Goal: Task Accomplishment & Management: Complete application form

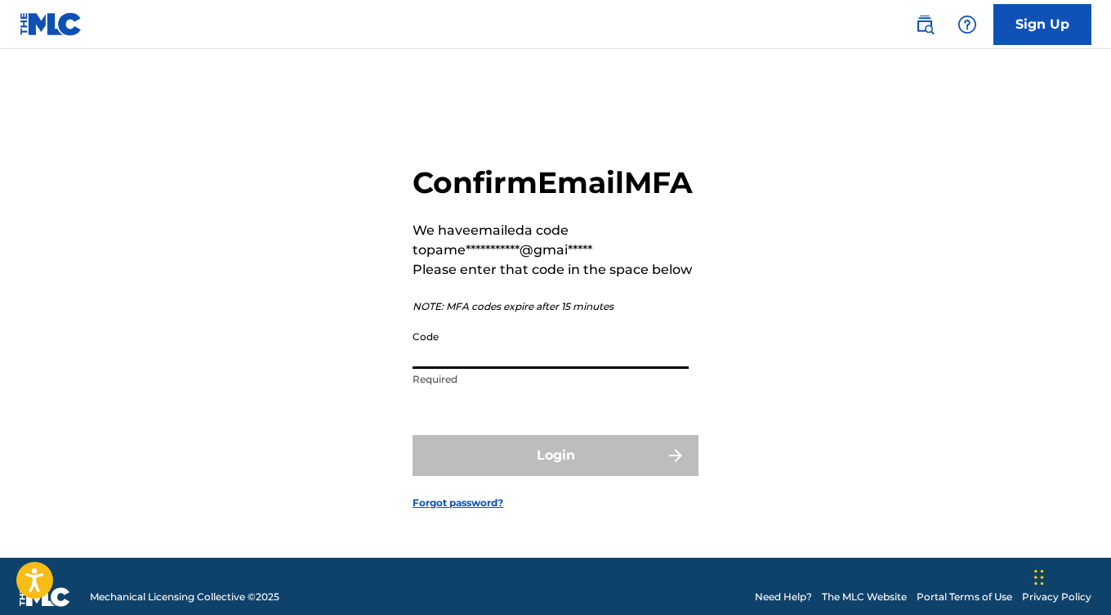
click at [484, 369] on input "Code" at bounding box center [551, 345] width 276 height 47
paste input "839372"
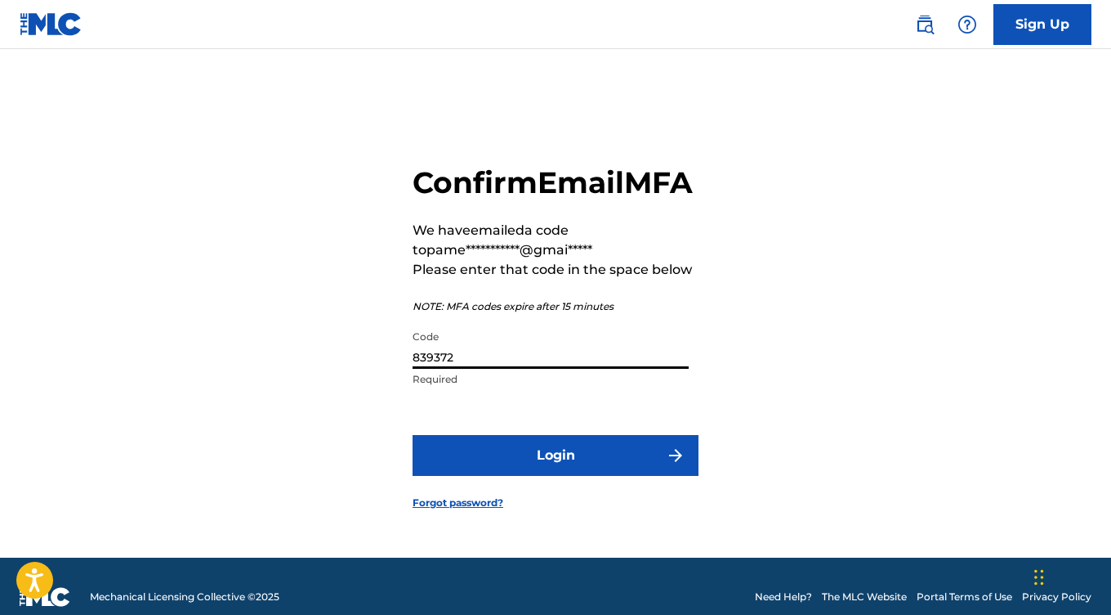
type input "839372"
click at [555, 476] on button "Login" at bounding box center [556, 455] width 286 height 41
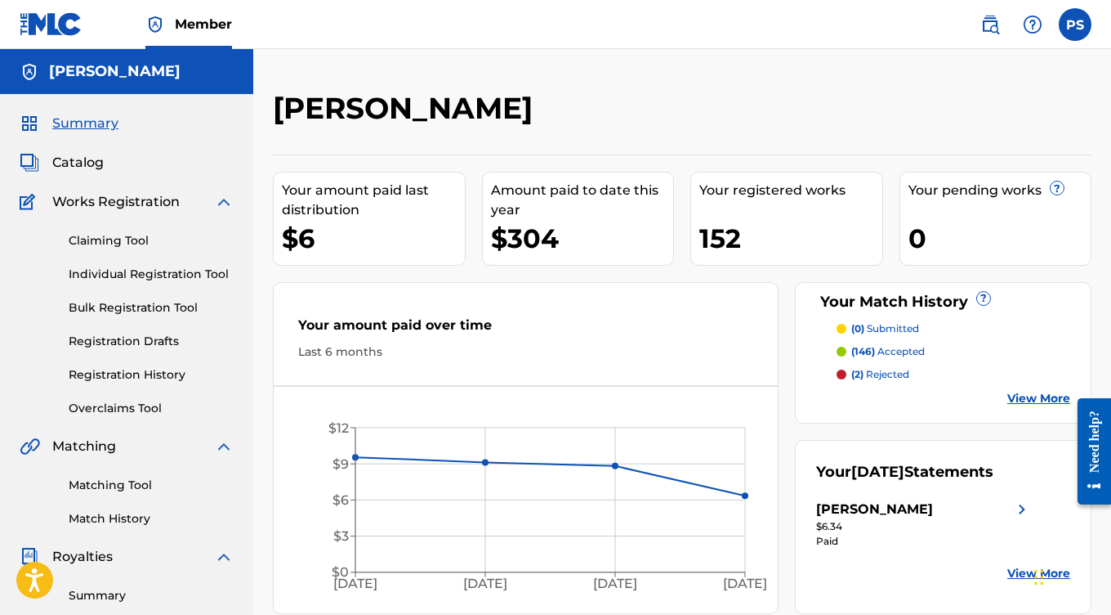
click at [91, 157] on span "Catalog" at bounding box center [77, 163] width 51 height 20
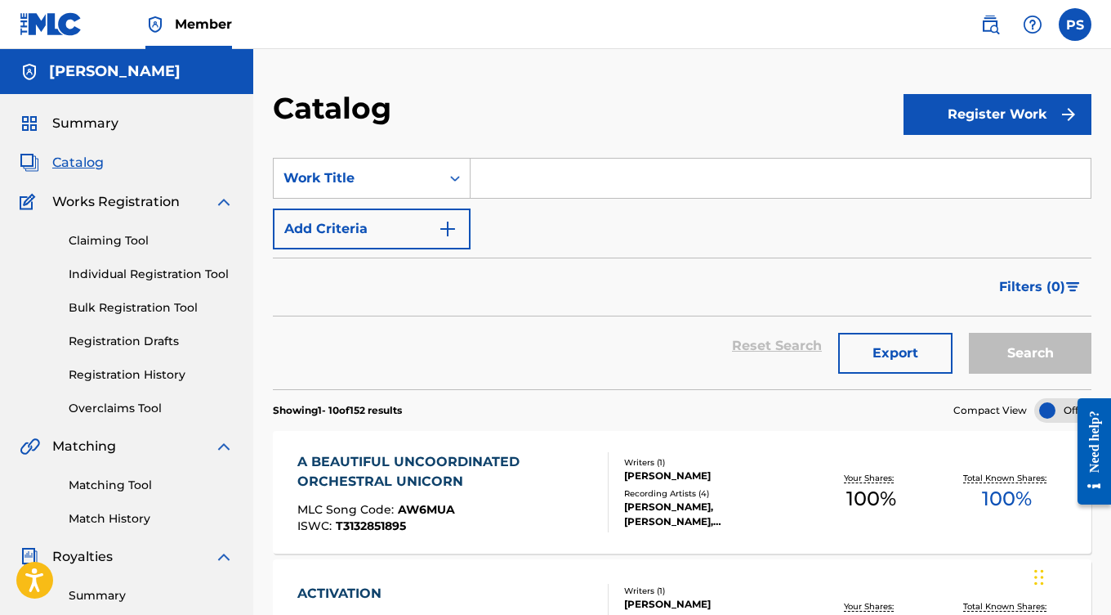
click at [987, 115] on button "Register Work" at bounding box center [998, 114] width 188 height 41
click at [969, 162] on link "Individual" at bounding box center [998, 167] width 188 height 39
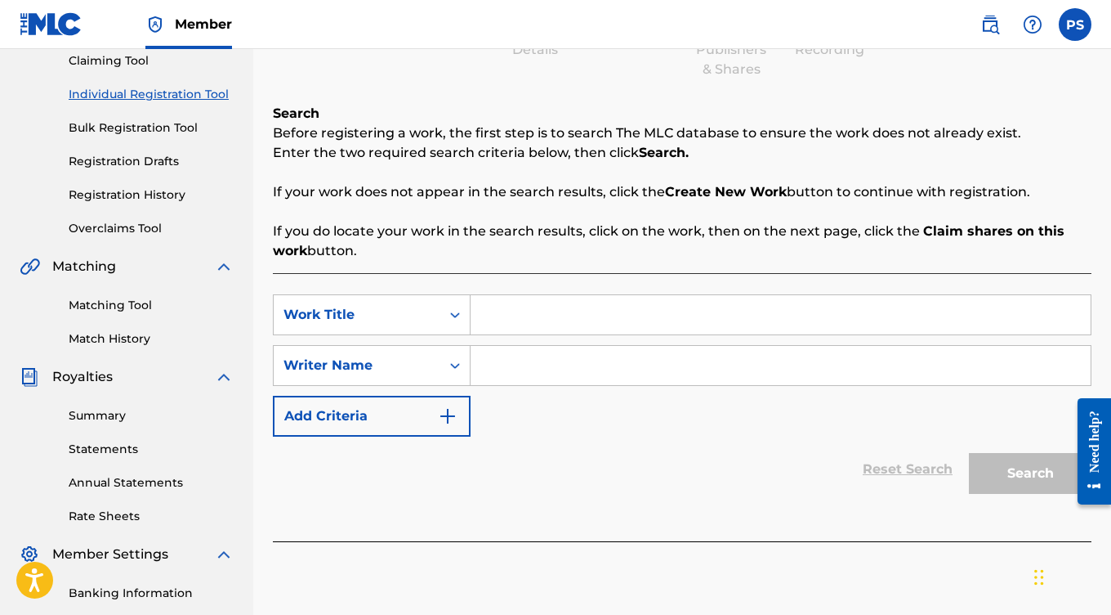
scroll to position [193, 0]
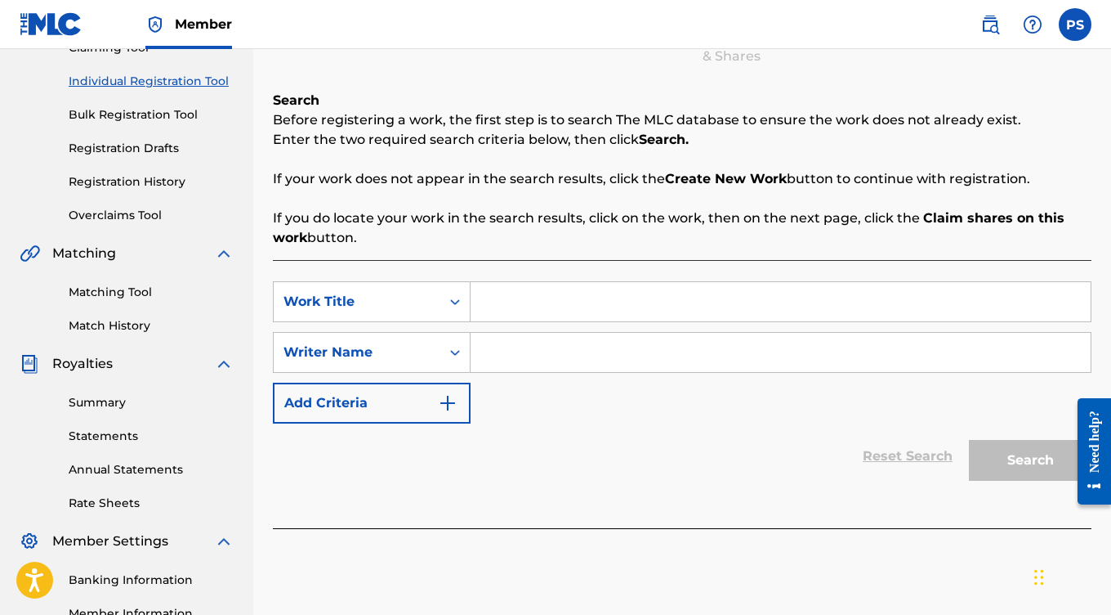
click at [553, 303] on input "Search Form" at bounding box center [781, 301] width 620 height 39
paste input "Waterfall Cascade"
type input "Waterfall Cascade"
click at [571, 365] on input "Search Form" at bounding box center [781, 352] width 620 height 39
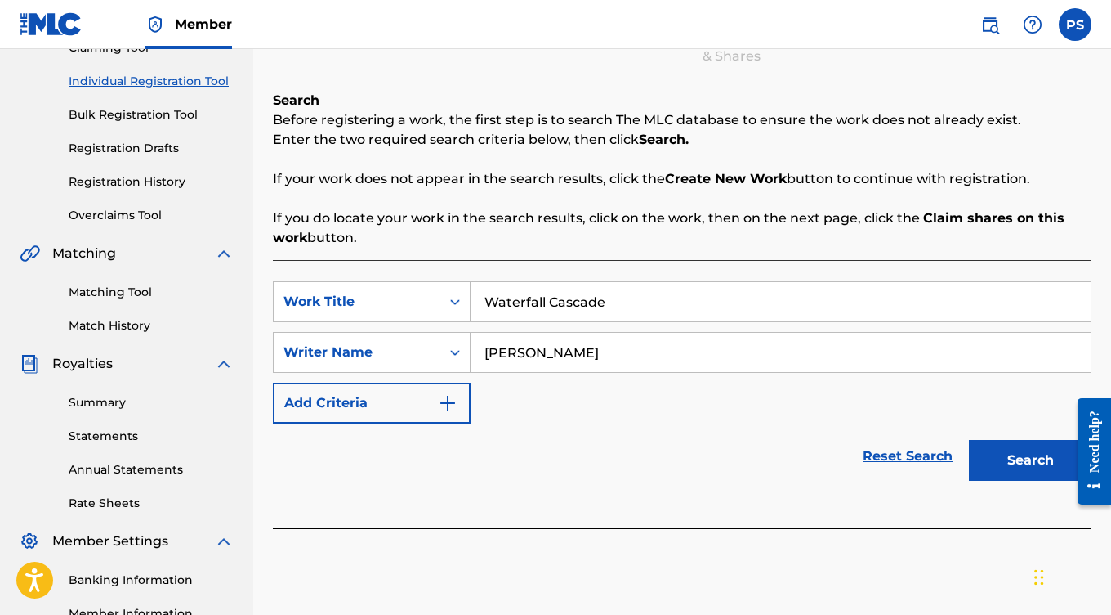
type input "[PERSON_NAME]"
click at [1007, 463] on button "Search" at bounding box center [1030, 460] width 123 height 41
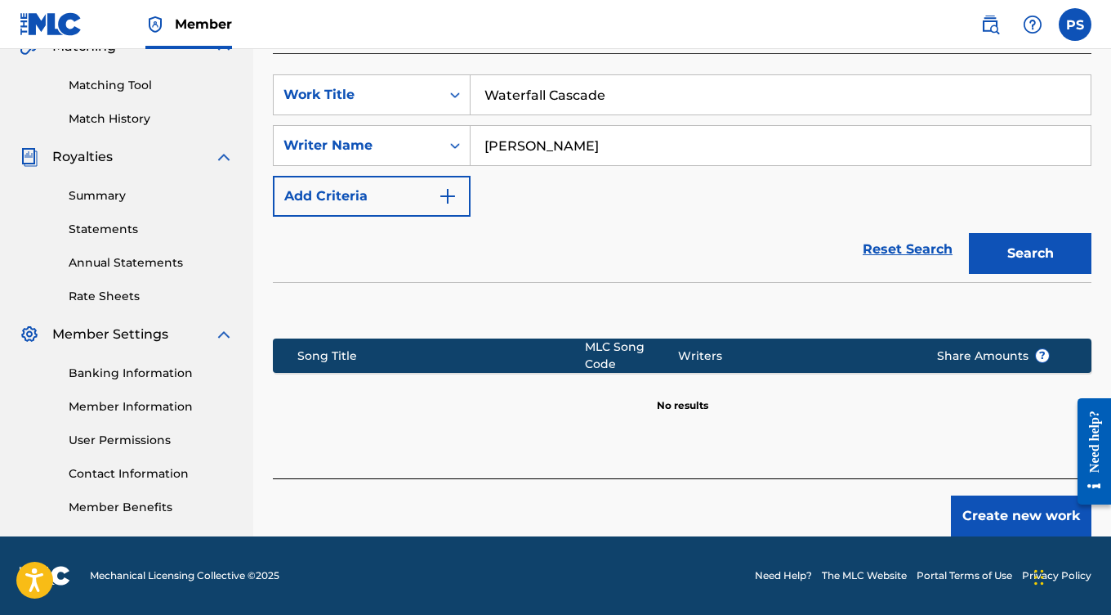
scroll to position [399, 0]
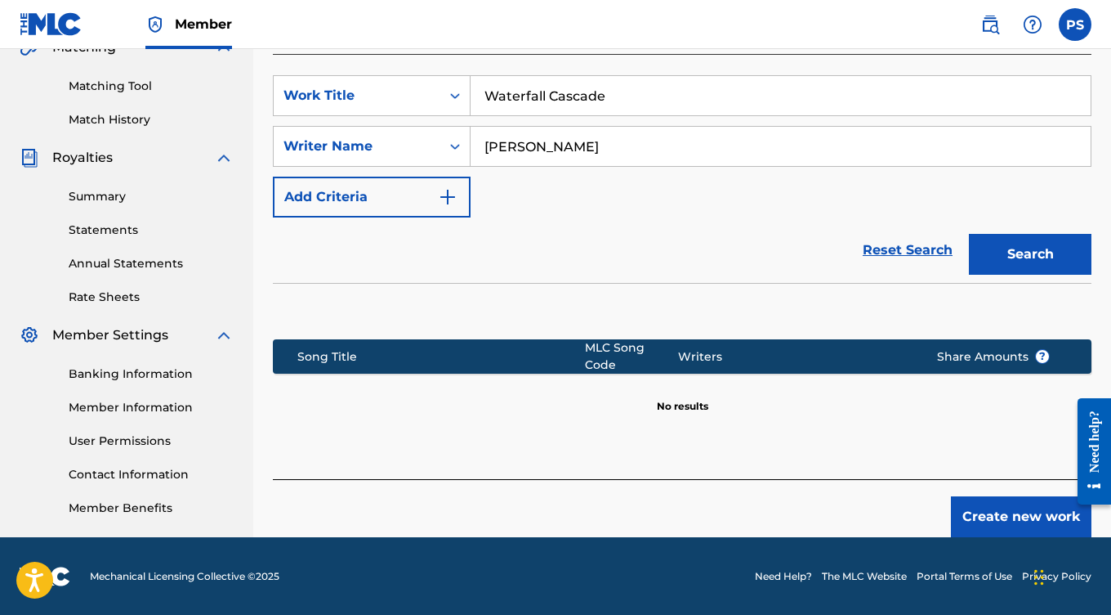
click at [1000, 514] on button "Create new work" at bounding box center [1021, 516] width 141 height 41
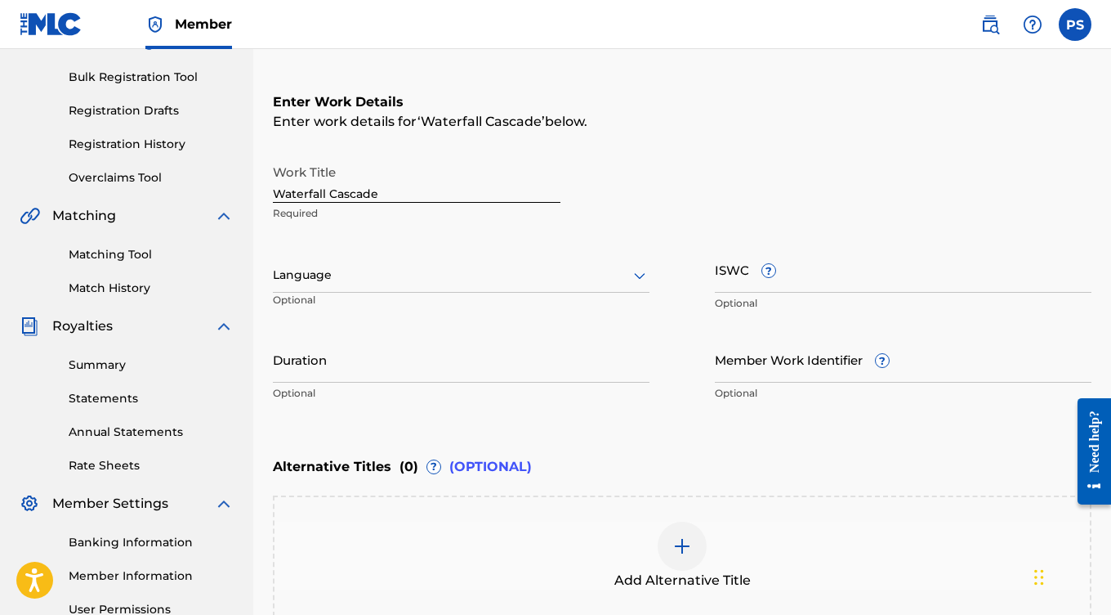
scroll to position [243, 0]
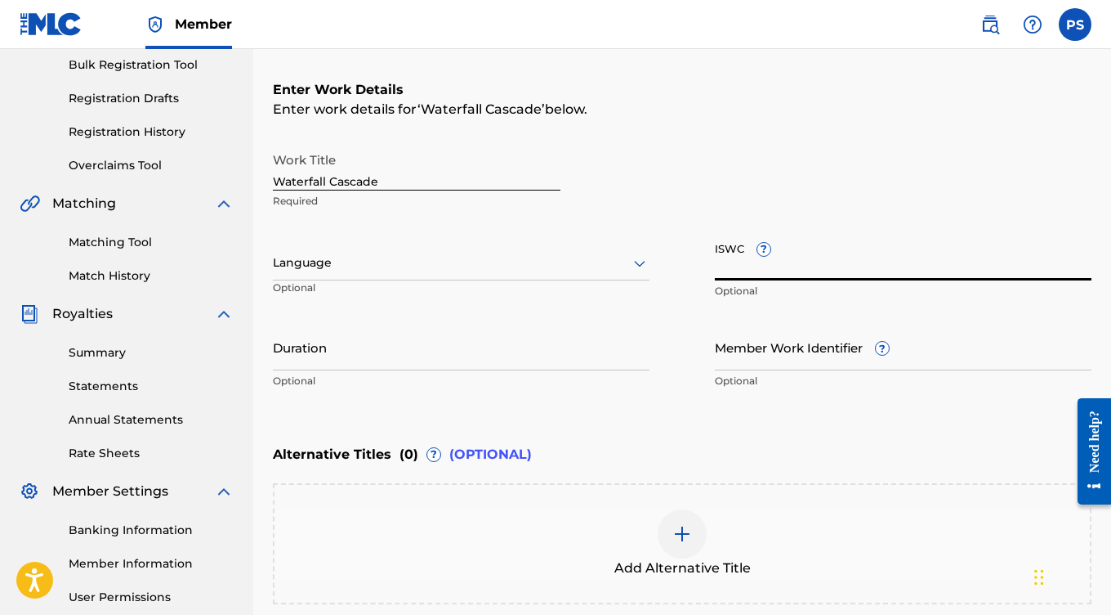
click at [743, 258] on input "ISWC ?" at bounding box center [903, 257] width 377 height 47
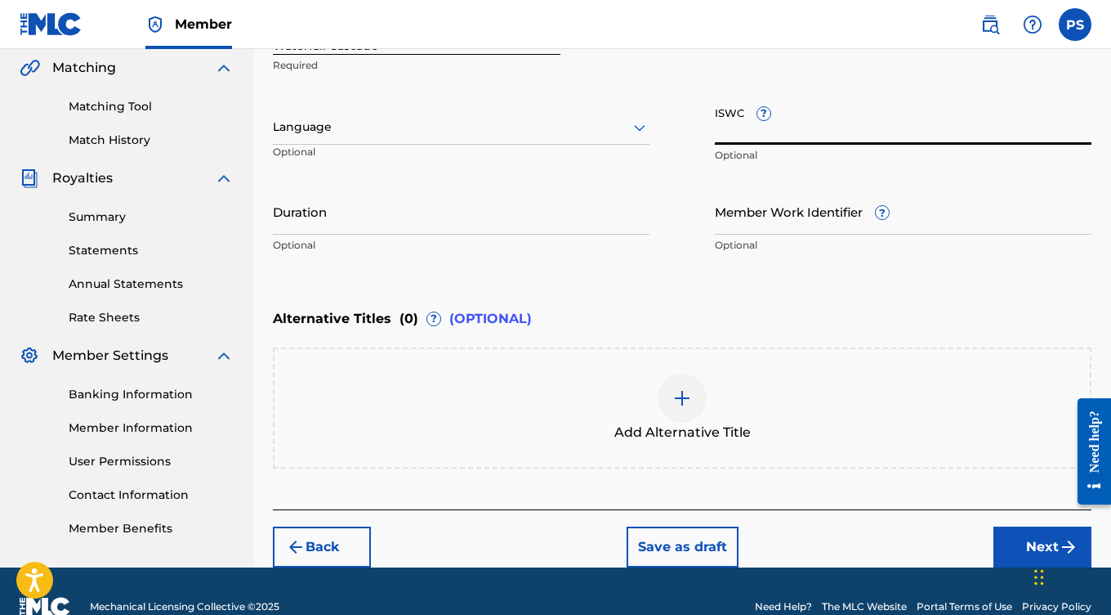
scroll to position [384, 0]
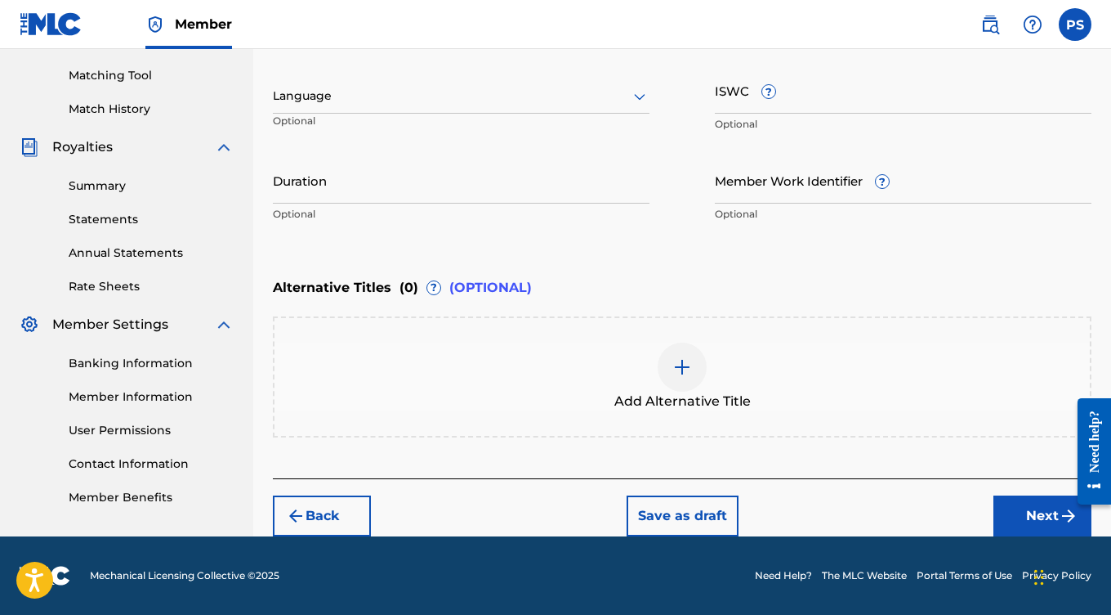
click at [1030, 516] on button "Next" at bounding box center [1043, 515] width 98 height 41
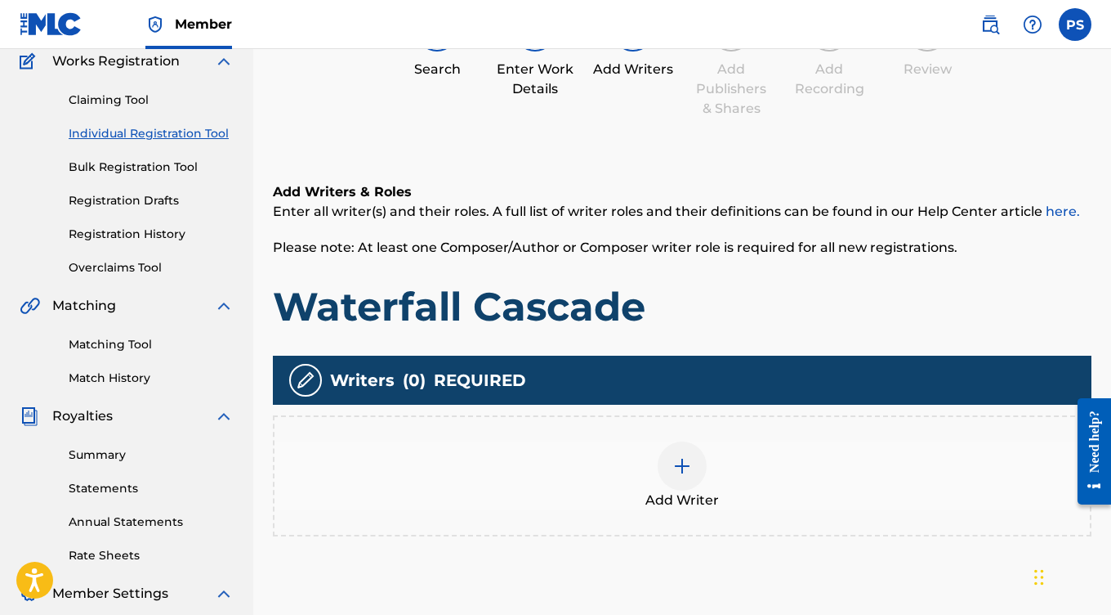
scroll to position [123, 0]
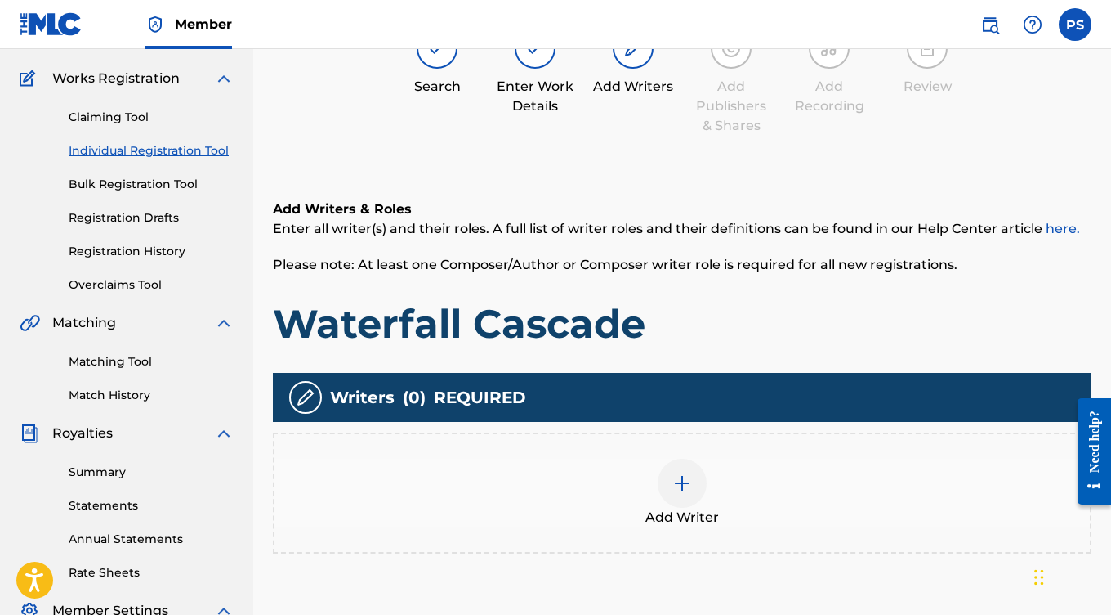
click at [666, 497] on div at bounding box center [682, 482] width 49 height 49
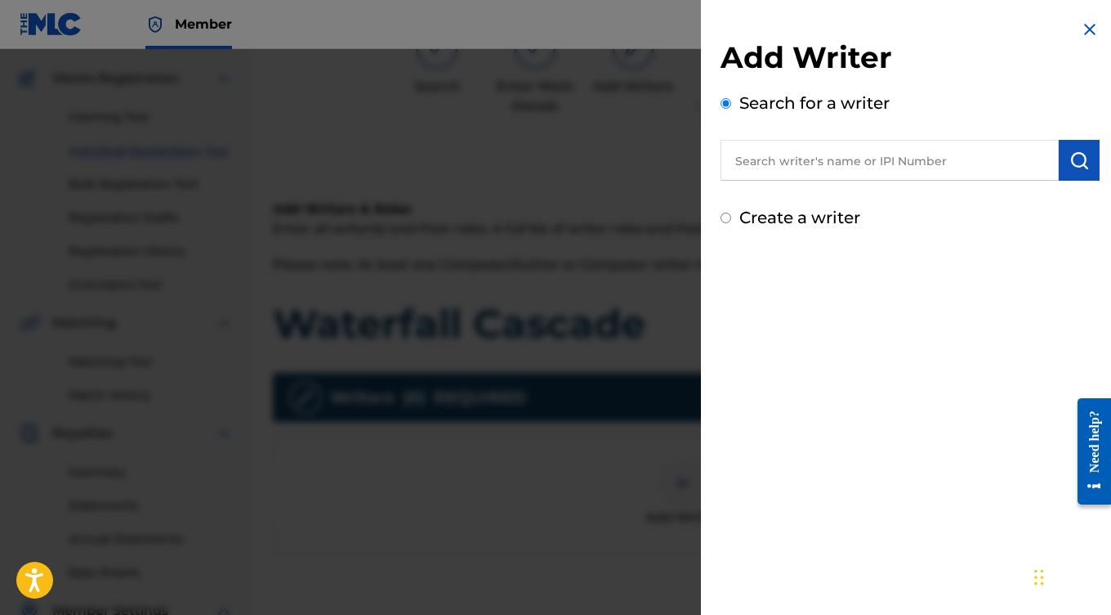
click at [804, 148] on input "text" at bounding box center [890, 160] width 338 height 41
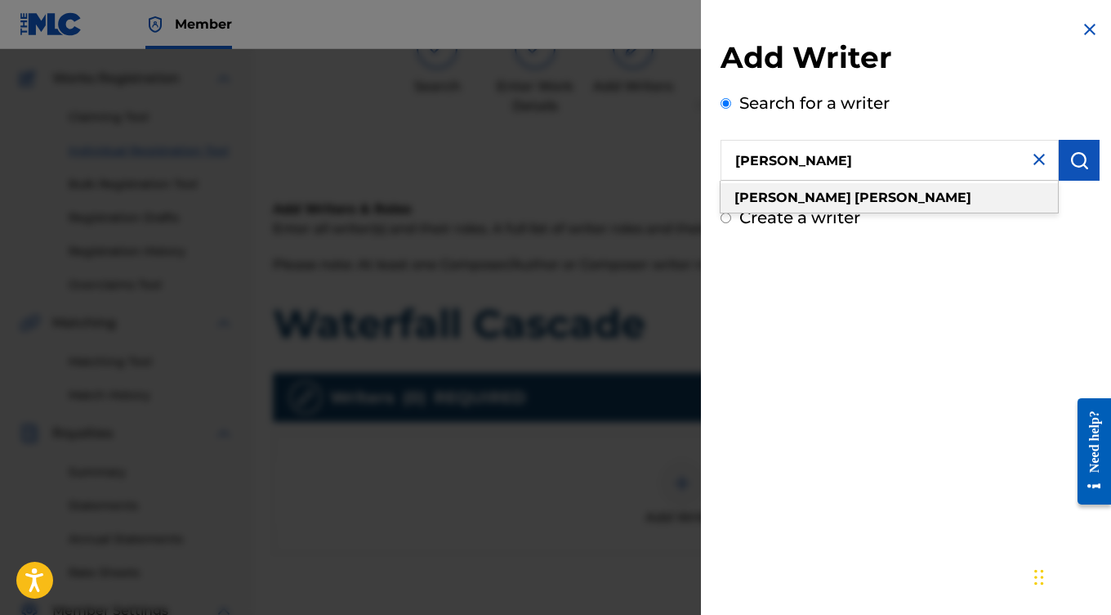
drag, startPoint x: 804, startPoint y: 148, endPoint x: 786, endPoint y: 200, distance: 55.3
click at [852, 200] on span at bounding box center [853, 198] width 3 height 16
type input "[PERSON_NAME]"
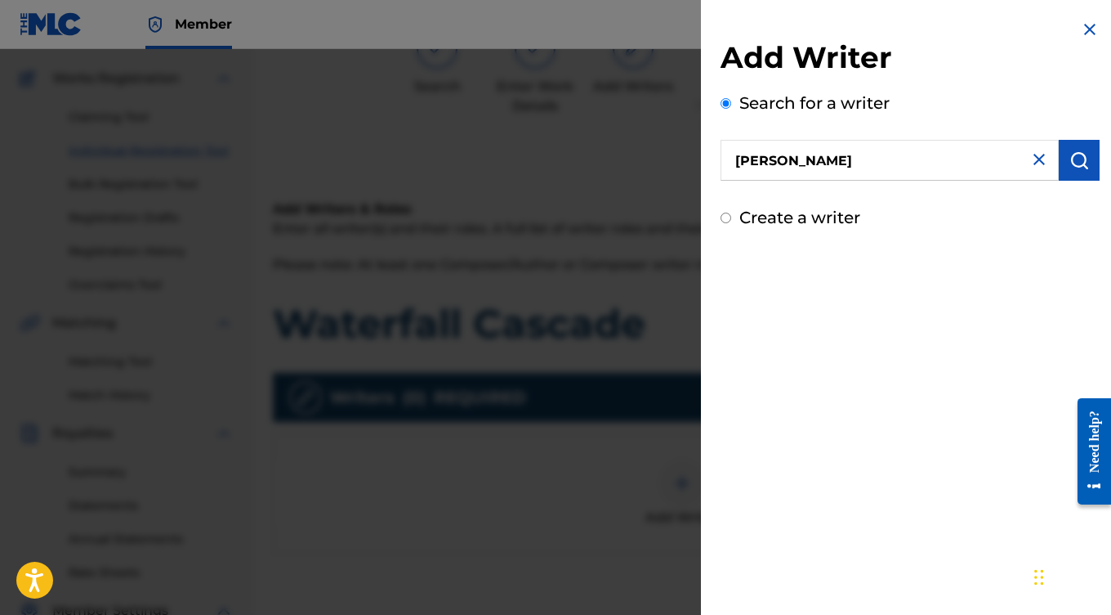
click at [1083, 160] on img "submit" at bounding box center [1080, 160] width 20 height 20
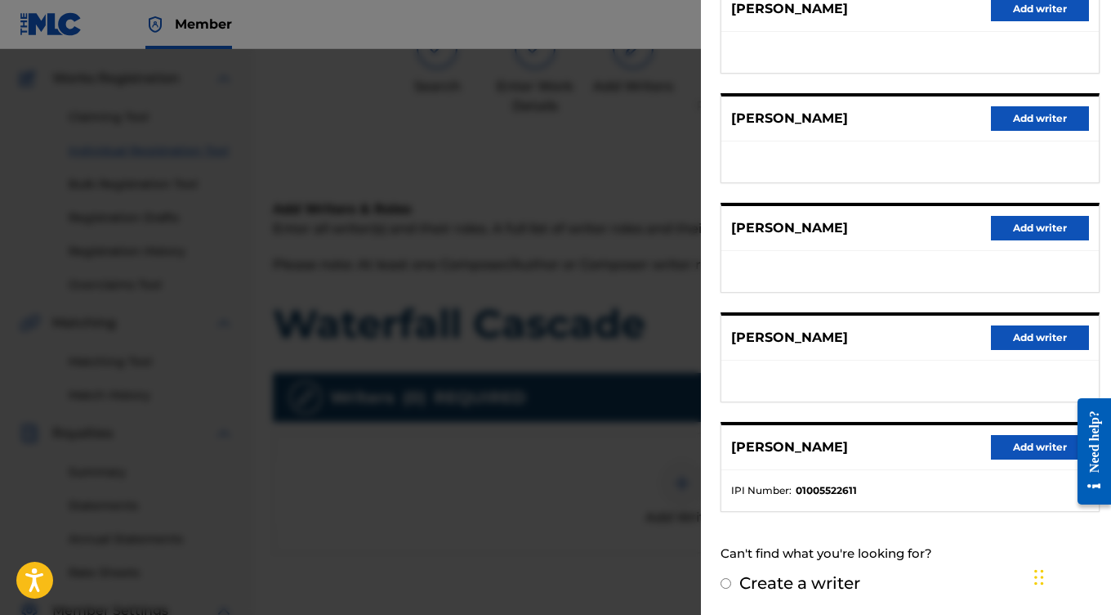
scroll to position [231, 0]
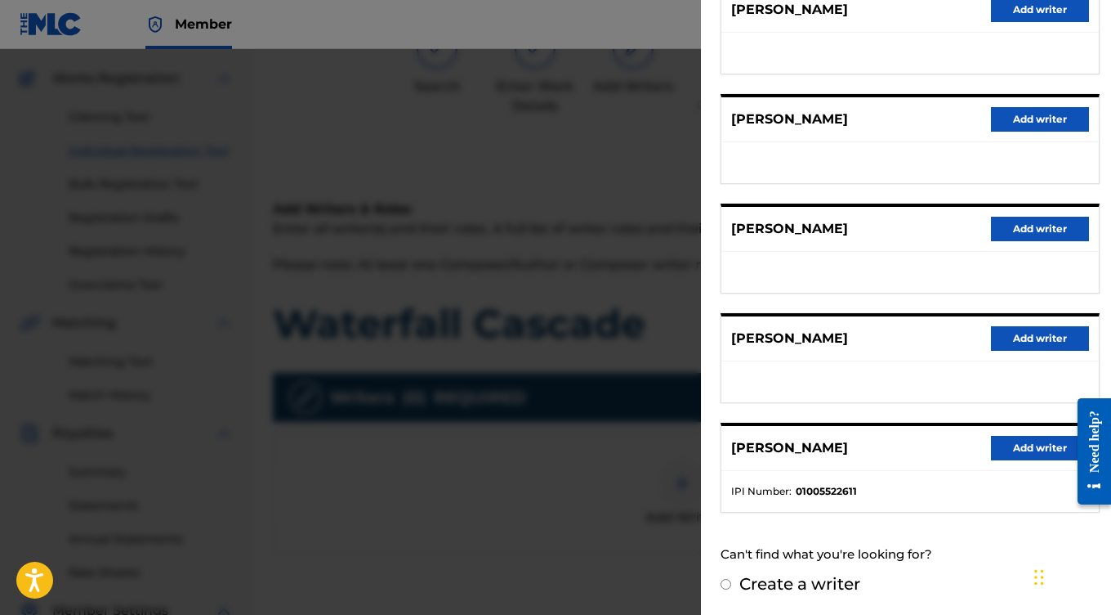
click at [1026, 446] on button "Add writer" at bounding box center [1040, 448] width 98 height 25
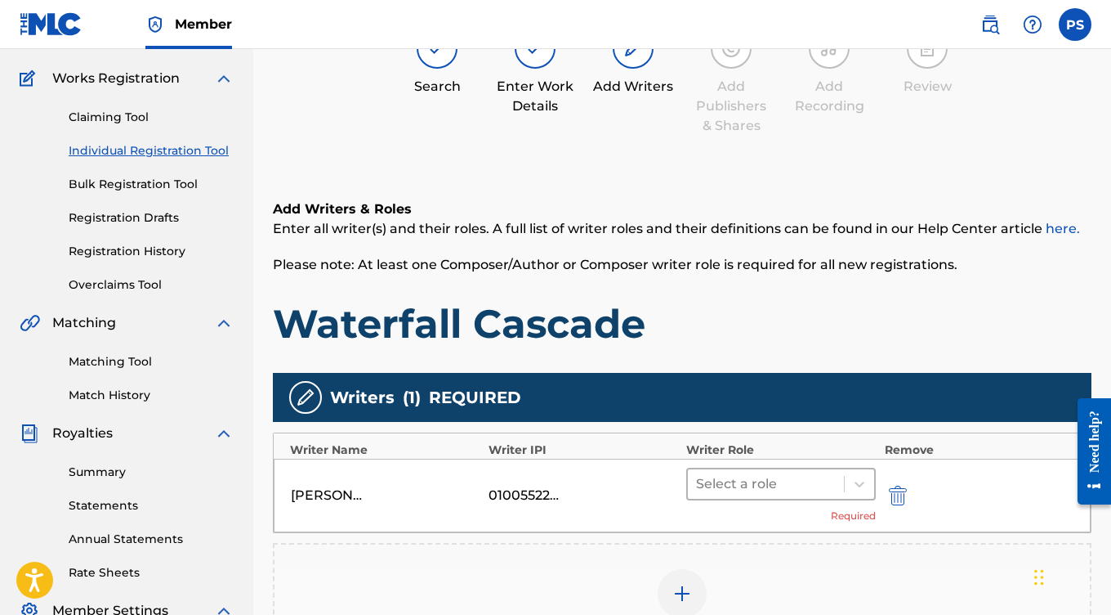
click at [809, 476] on div at bounding box center [766, 483] width 140 height 23
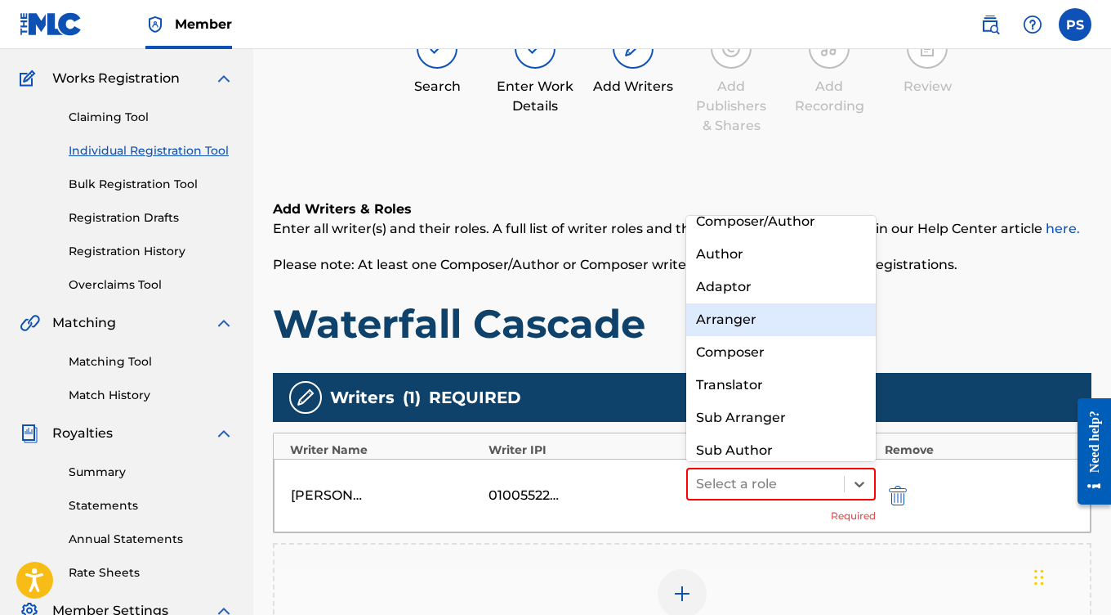
scroll to position [13, 0]
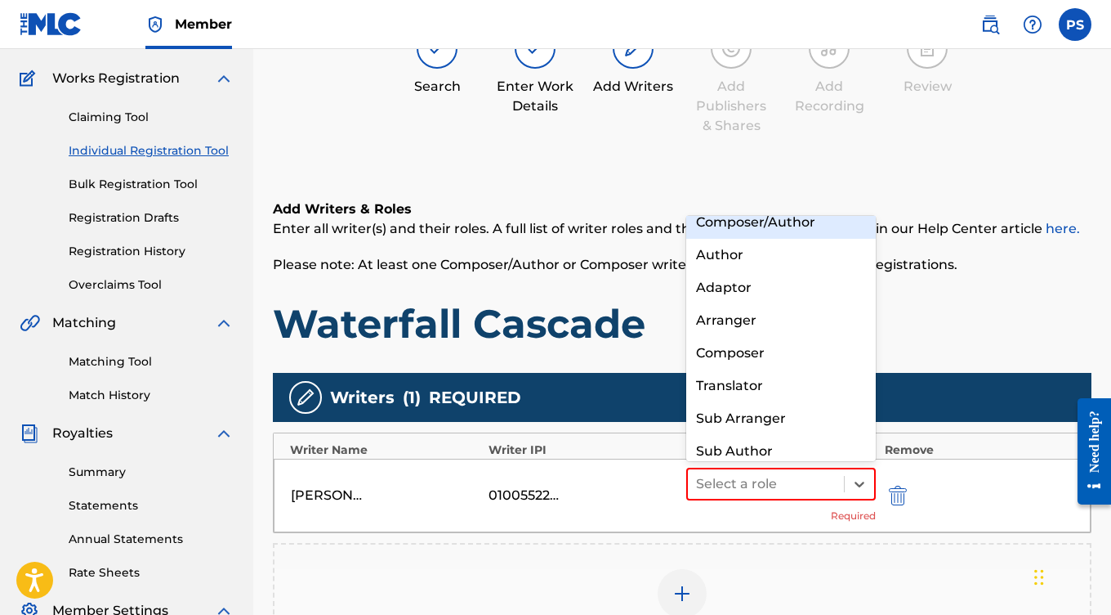
click at [776, 219] on div "Composer/Author" at bounding box center [781, 222] width 190 height 33
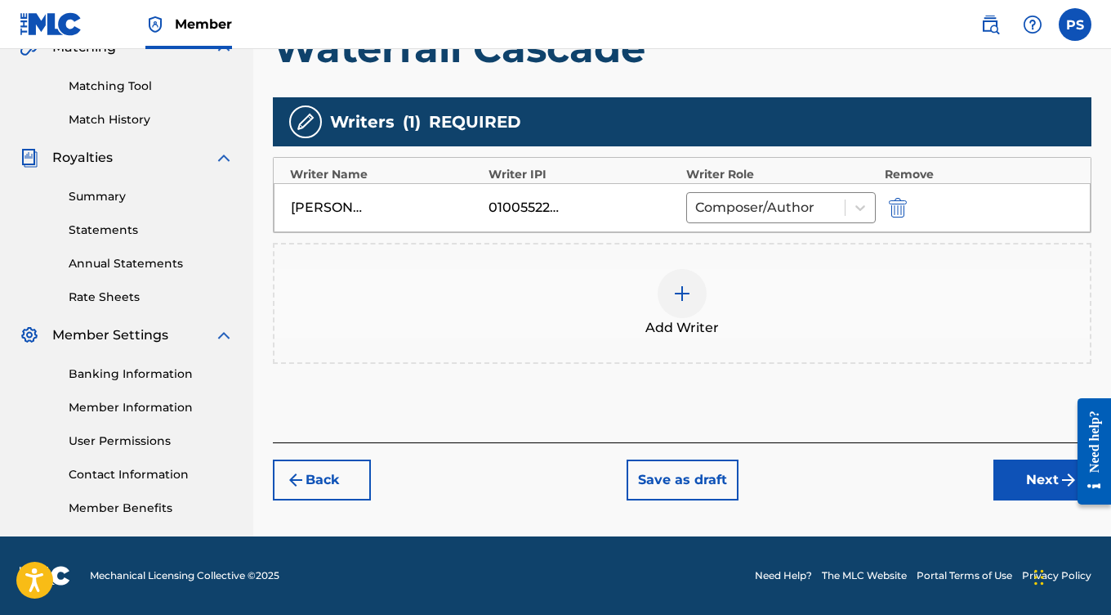
click at [1017, 482] on button "Next" at bounding box center [1043, 479] width 98 height 41
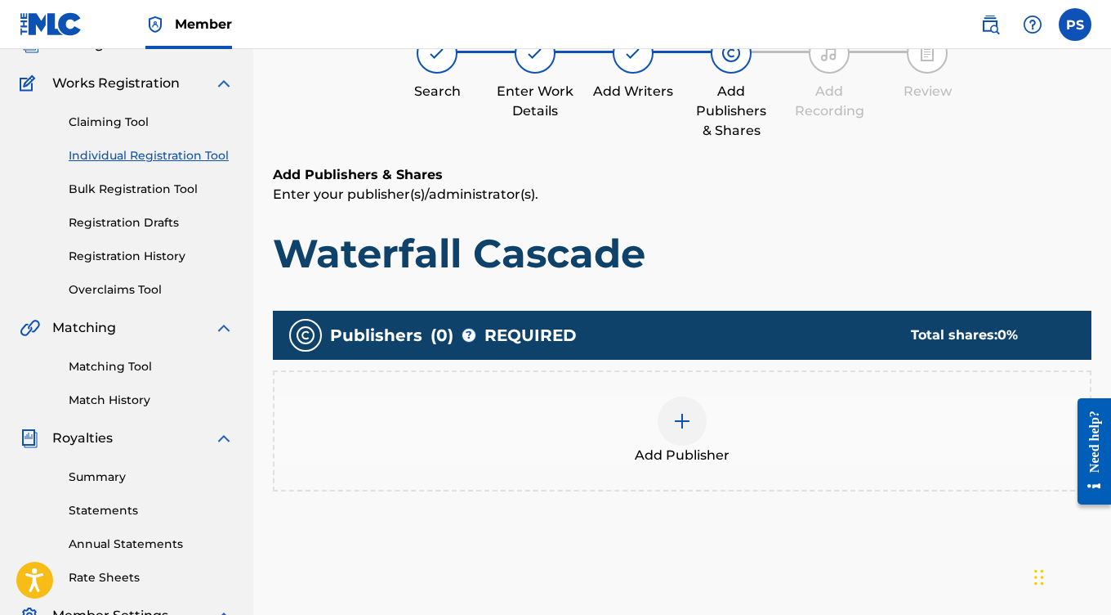
scroll to position [74, 0]
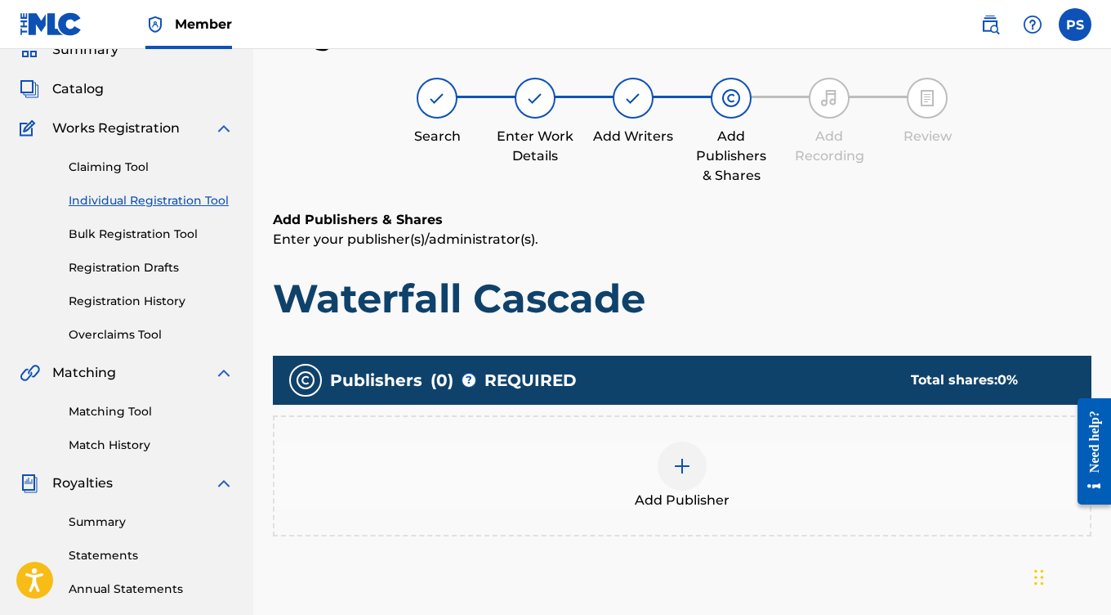
click at [672, 458] on div at bounding box center [682, 465] width 49 height 49
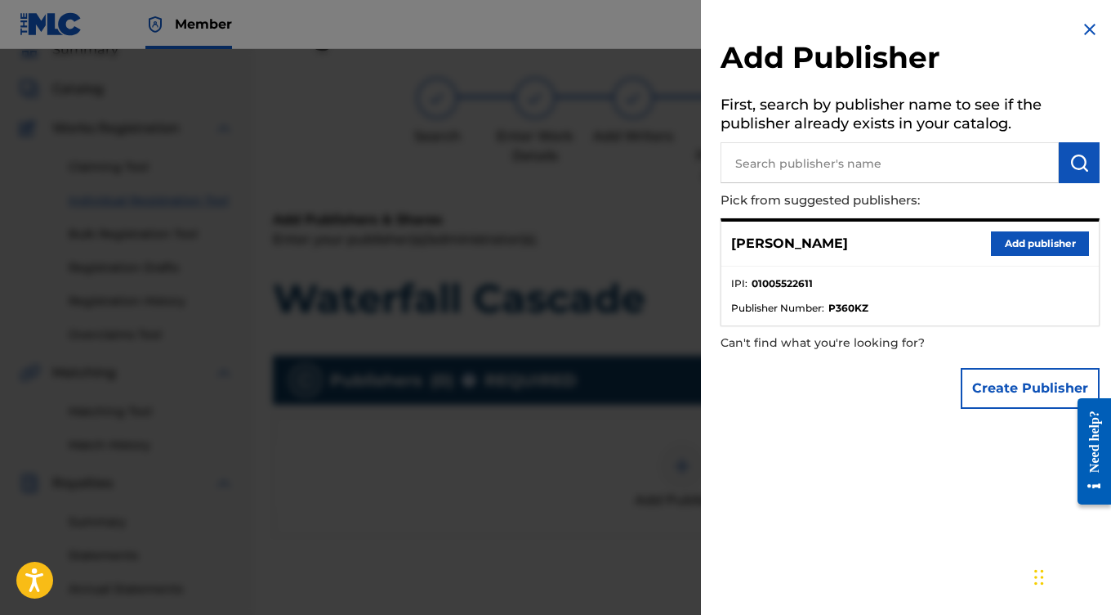
click at [1026, 244] on button "Add publisher" at bounding box center [1040, 243] width 98 height 25
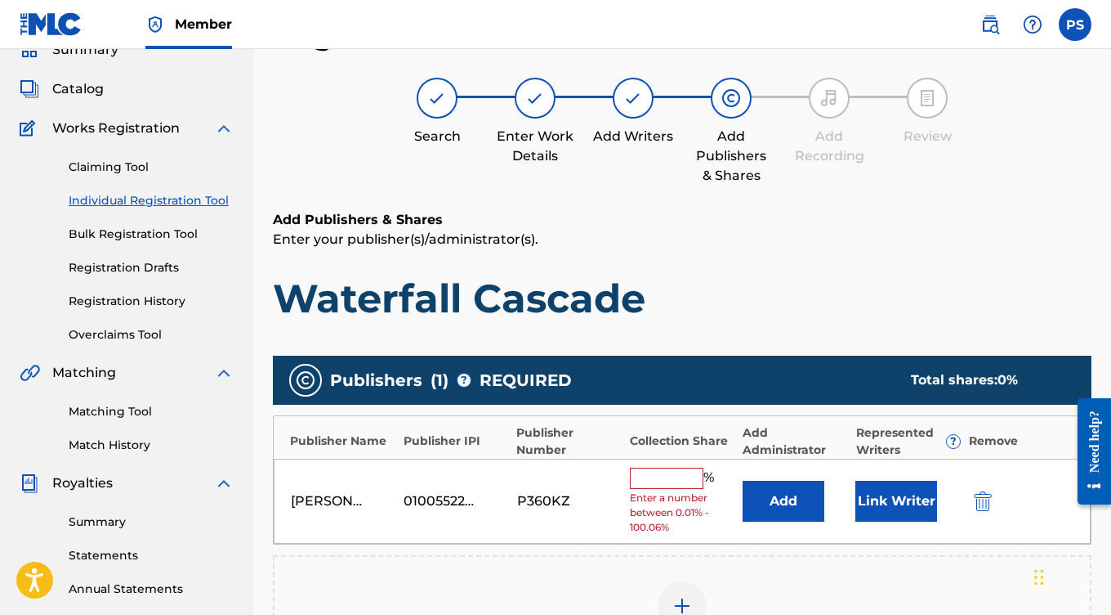
scroll to position [181, 0]
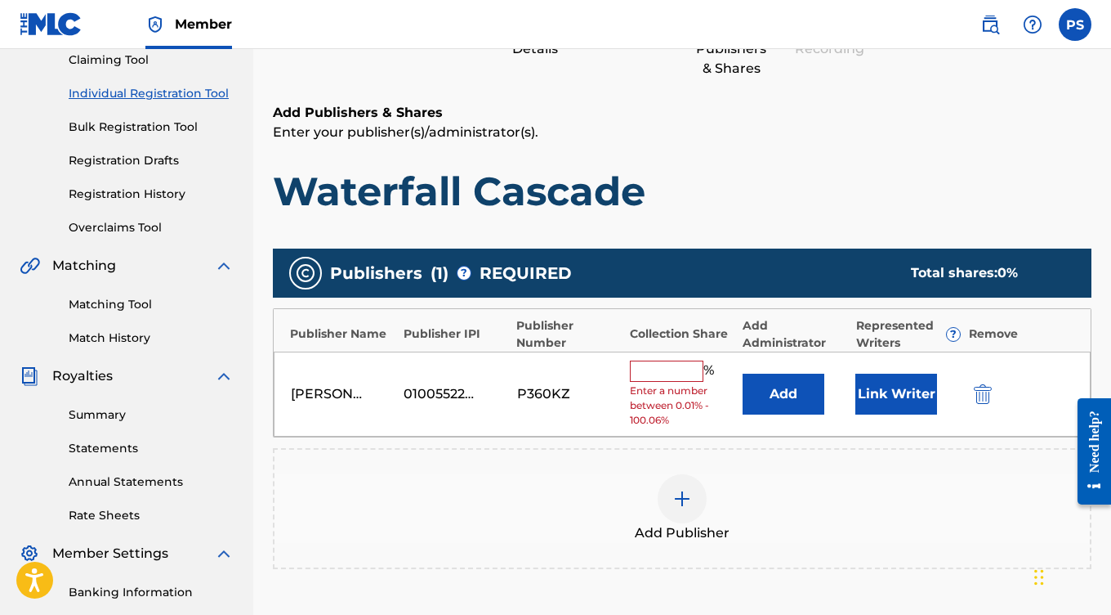
click at [663, 369] on input "text" at bounding box center [667, 370] width 74 height 21
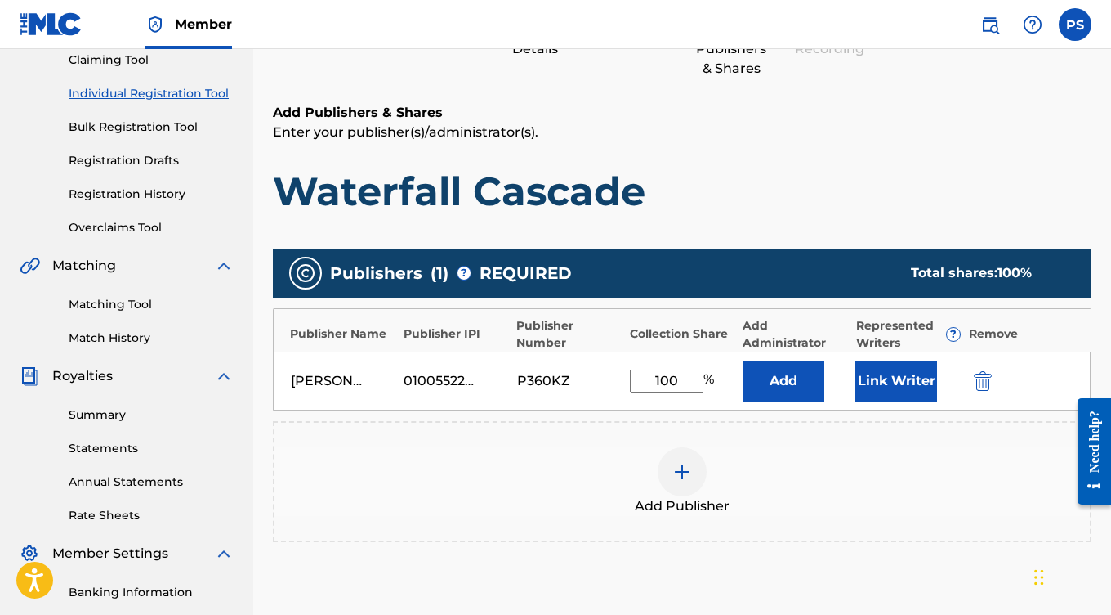
type input "100"
click at [885, 373] on button "Link Writer" at bounding box center [897, 380] width 82 height 41
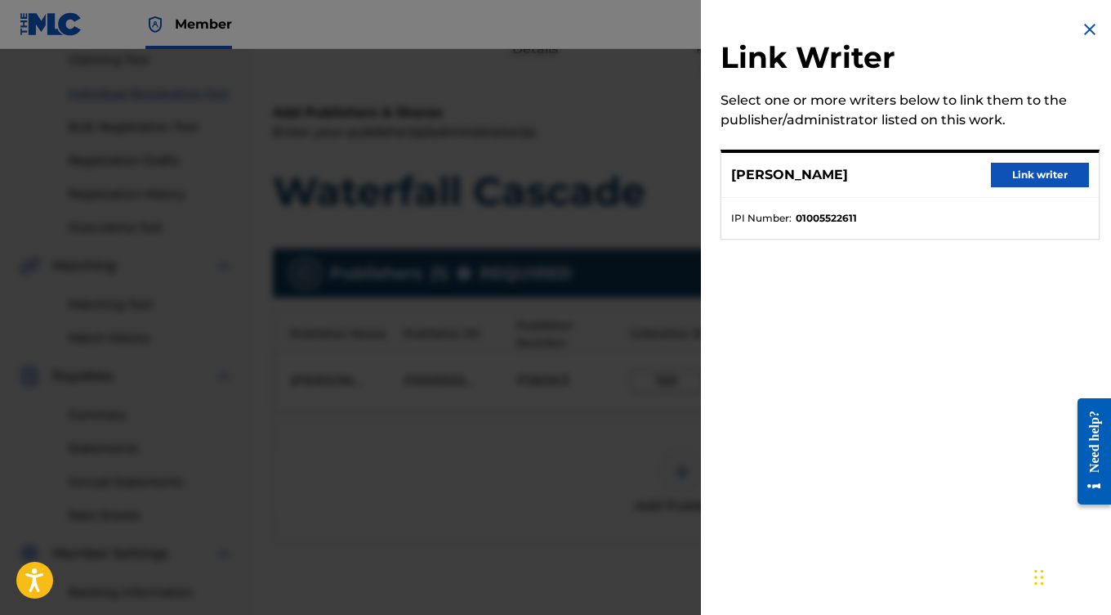
click at [1017, 172] on button "Link writer" at bounding box center [1040, 175] width 98 height 25
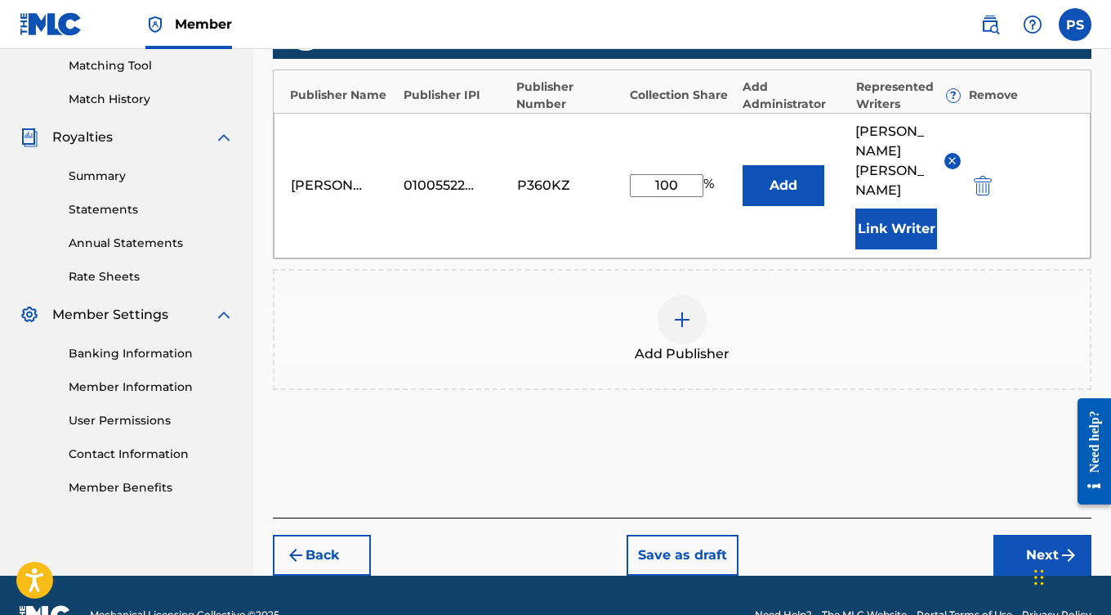
click at [1030, 534] on button "Next" at bounding box center [1043, 554] width 98 height 41
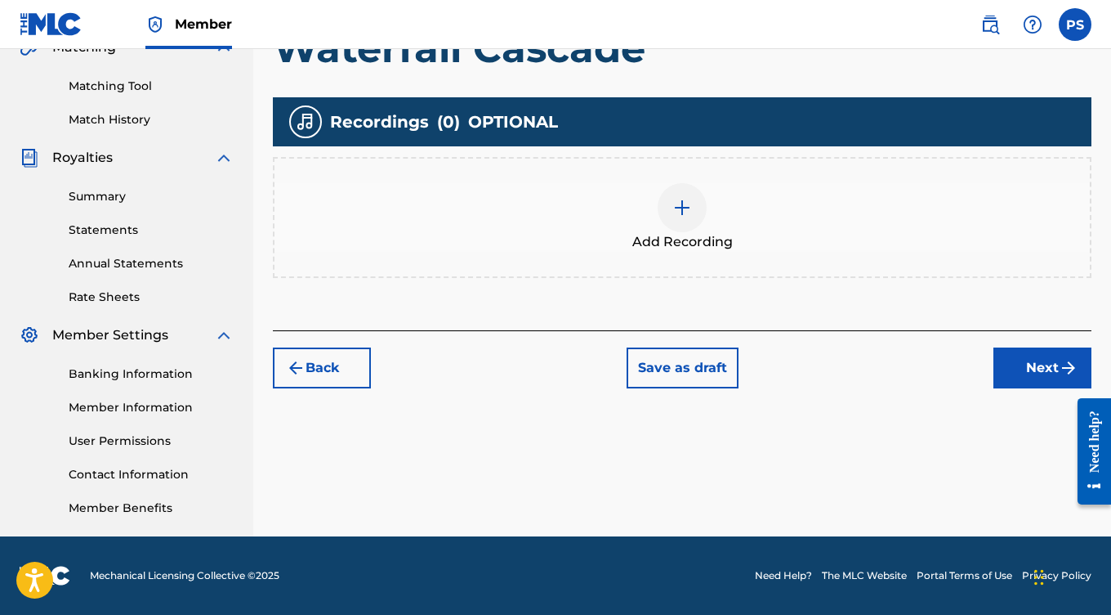
click at [684, 199] on img at bounding box center [683, 208] width 20 height 20
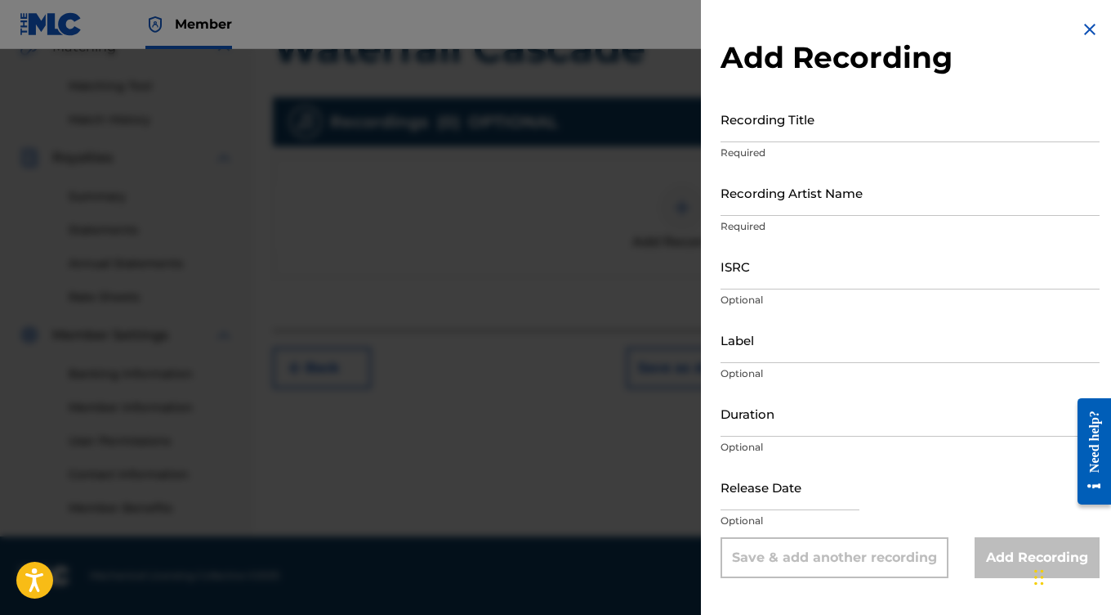
click at [780, 123] on input "Recording Title" at bounding box center [910, 119] width 379 height 47
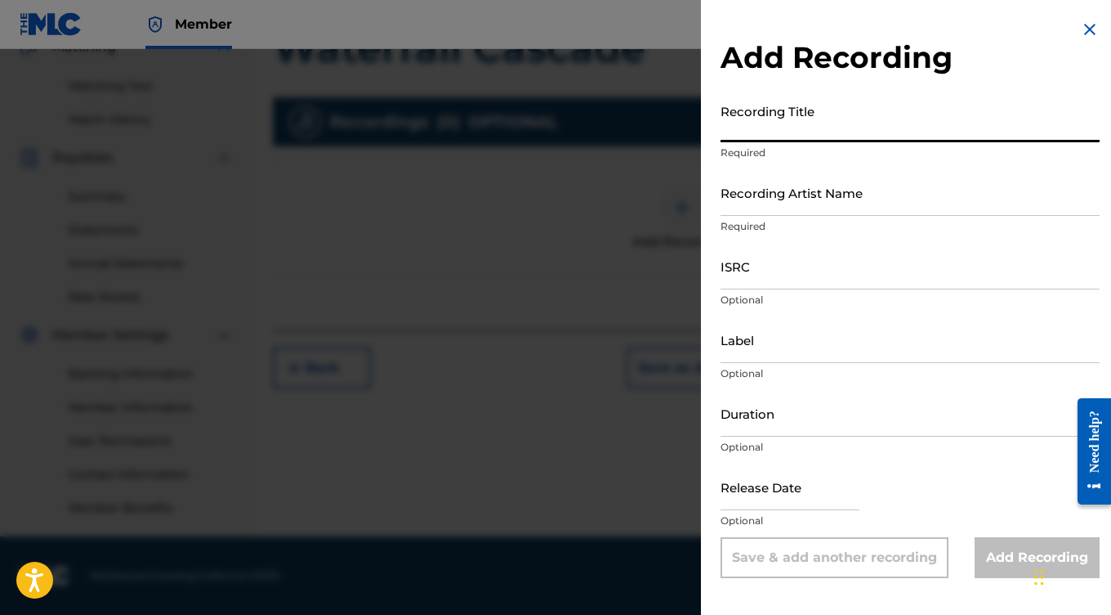
paste input "Waterfall Cascade"
type input "Waterfall Cascade"
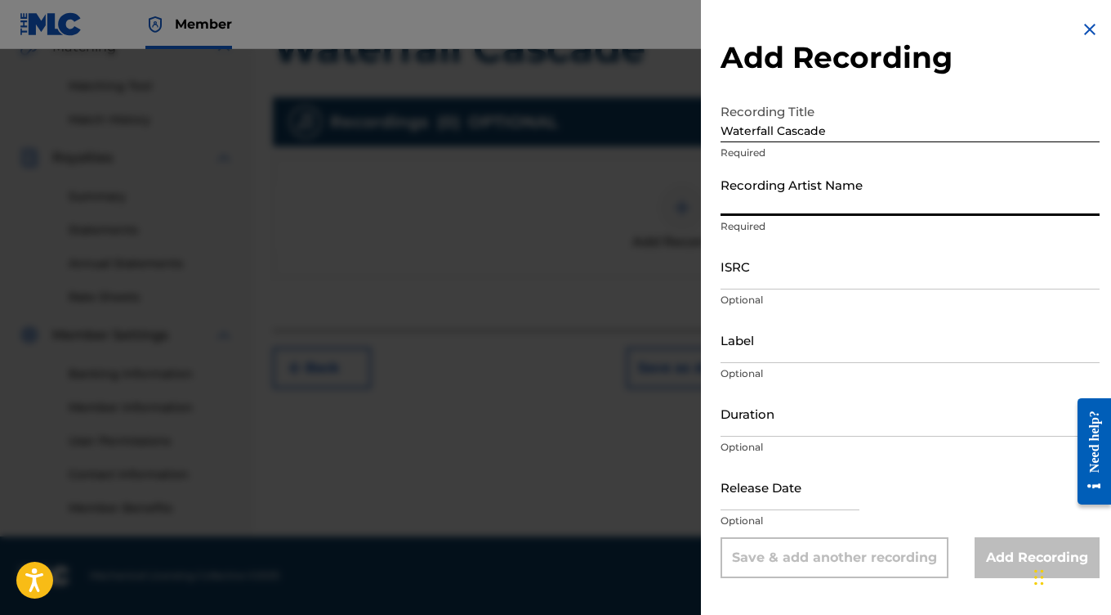
click at [785, 191] on input "Recording Artist Name" at bounding box center [910, 192] width 379 height 47
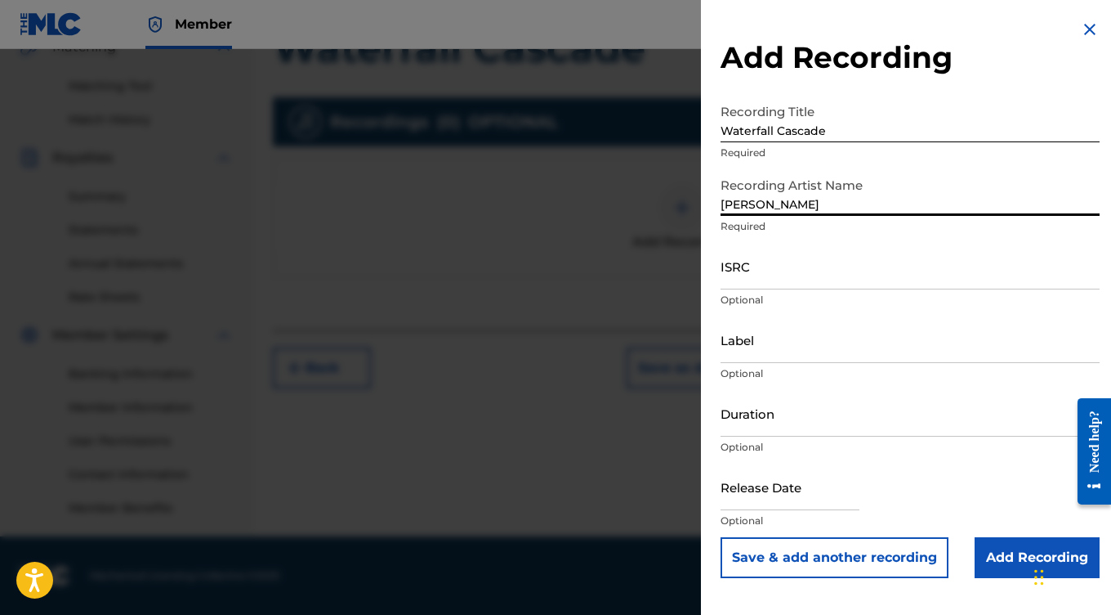
type input "[PERSON_NAME]"
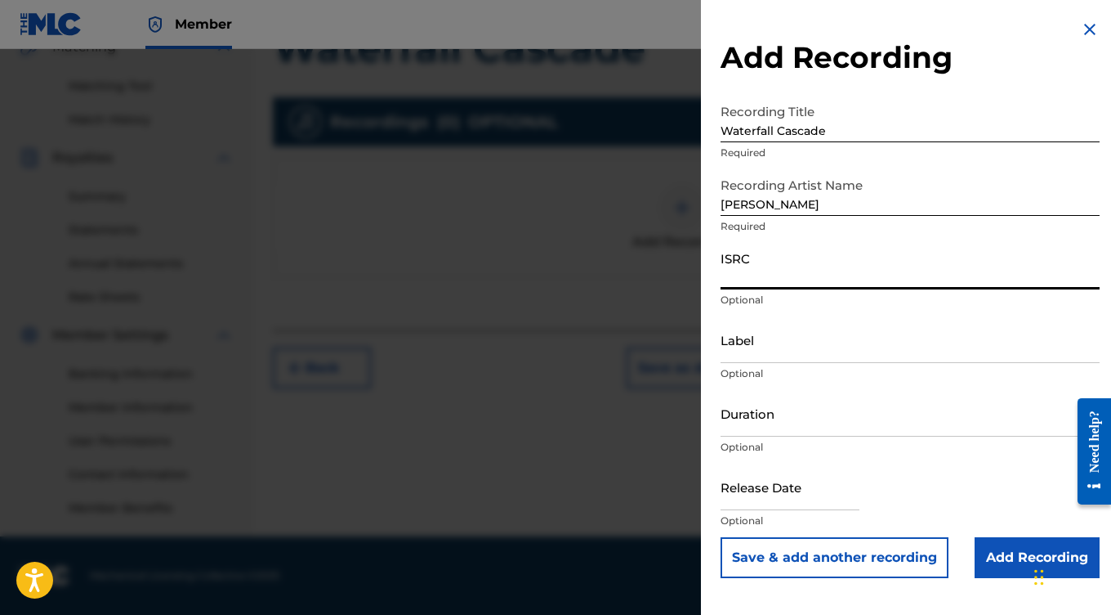
drag, startPoint x: 785, startPoint y: 191, endPoint x: 811, endPoint y: 270, distance: 83.0
click at [811, 270] on input "ISRC" at bounding box center [910, 266] width 379 height 47
paste input "QZZ782500552"
type input "QZZ782500552"
click at [758, 485] on input "text" at bounding box center [790, 486] width 139 height 47
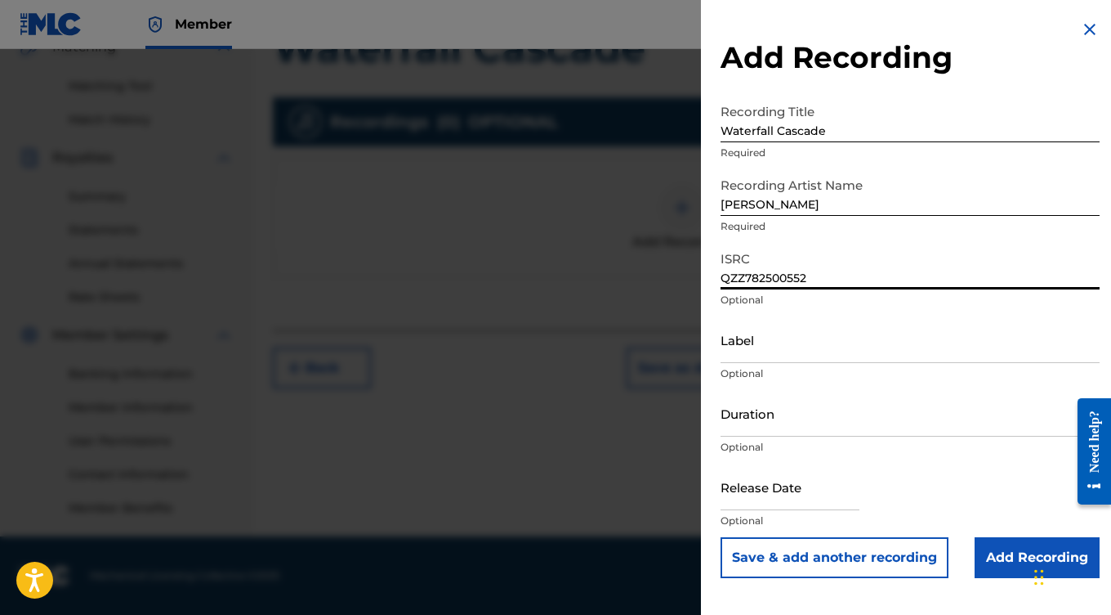
select select "7"
select select "2025"
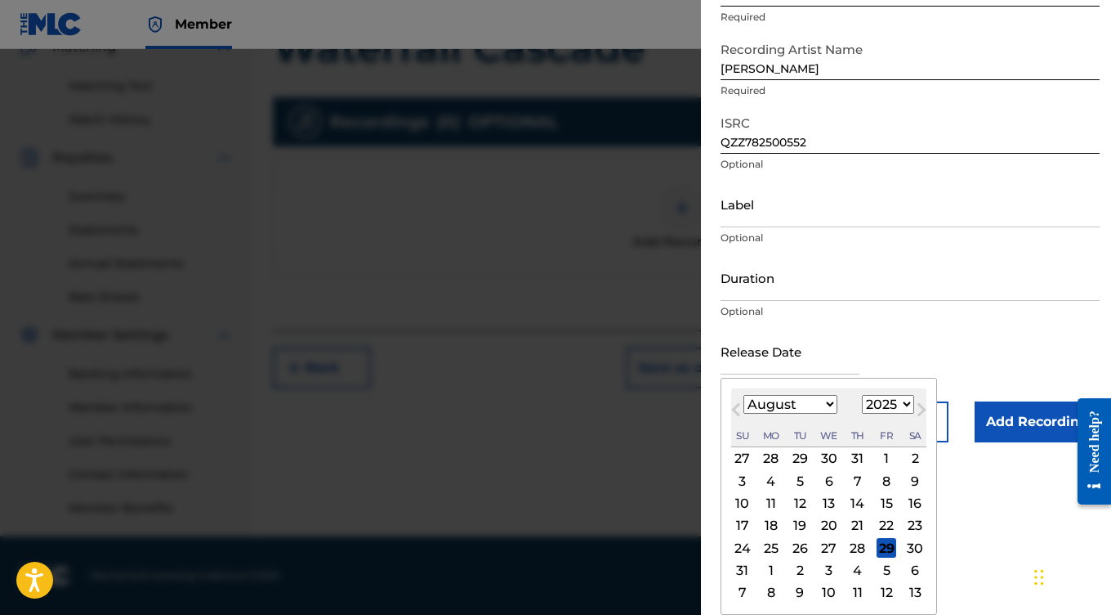
scroll to position [136, 0]
click at [877, 543] on div "29" at bounding box center [887, 548] width 20 height 20
type input "[DATE]"
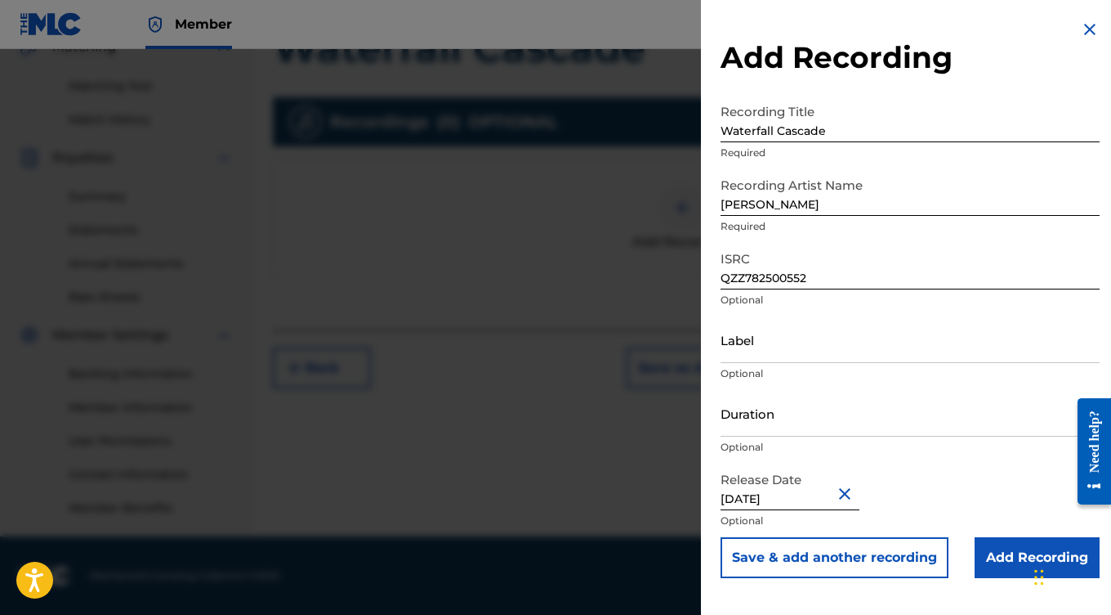
scroll to position [399, 0]
click at [1004, 561] on input "Add Recording" at bounding box center [1037, 557] width 125 height 41
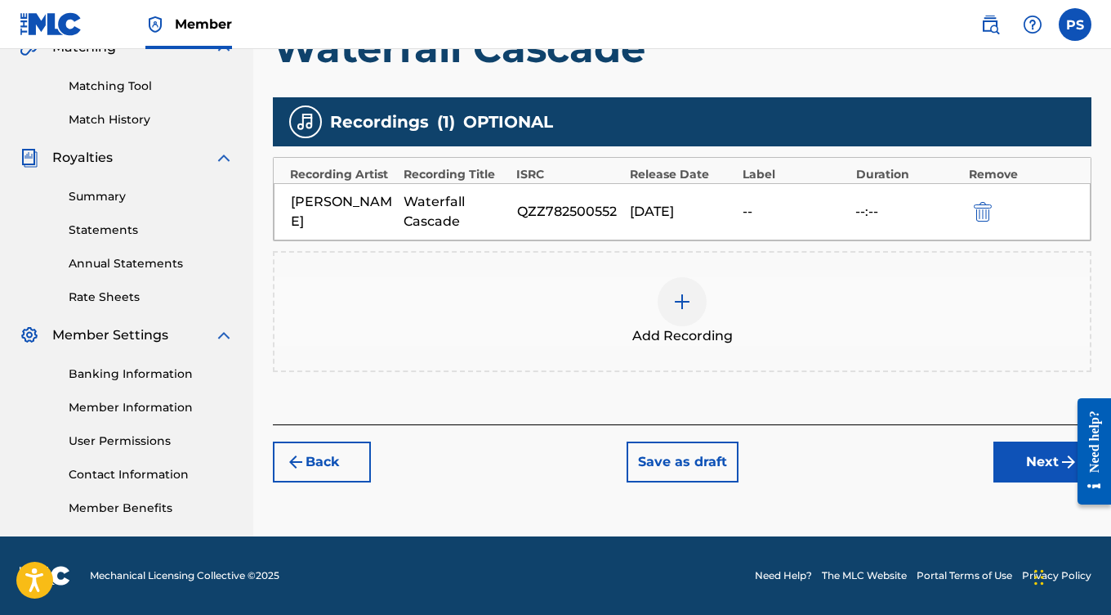
click at [1018, 463] on button "Next" at bounding box center [1043, 461] width 98 height 41
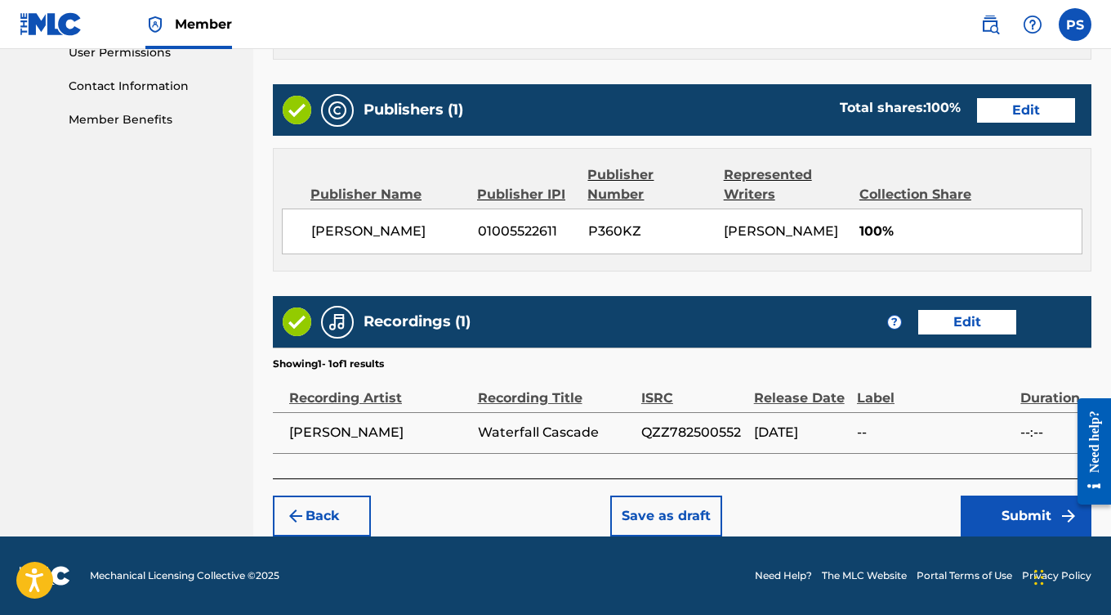
scroll to position [786, 0]
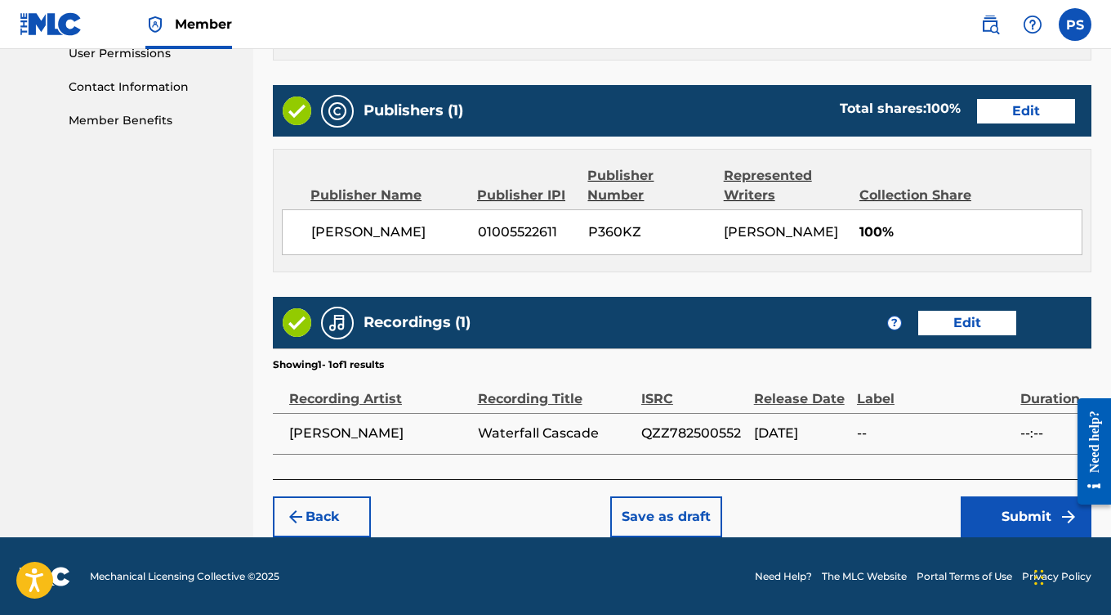
click at [1035, 516] on button "Submit" at bounding box center [1026, 516] width 131 height 41
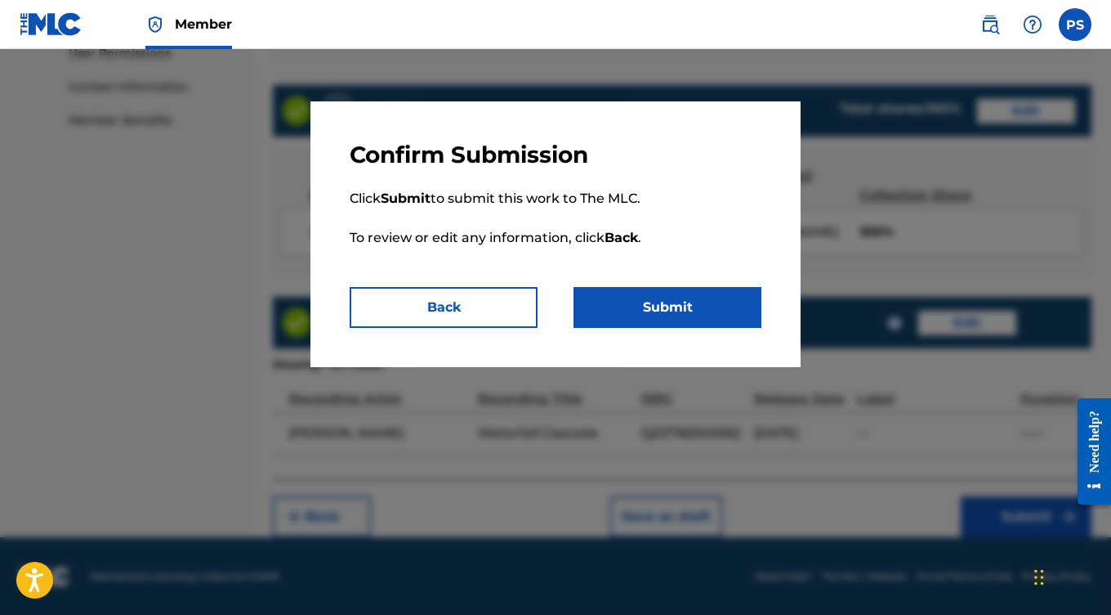
click at [683, 314] on button "Submit" at bounding box center [668, 307] width 188 height 41
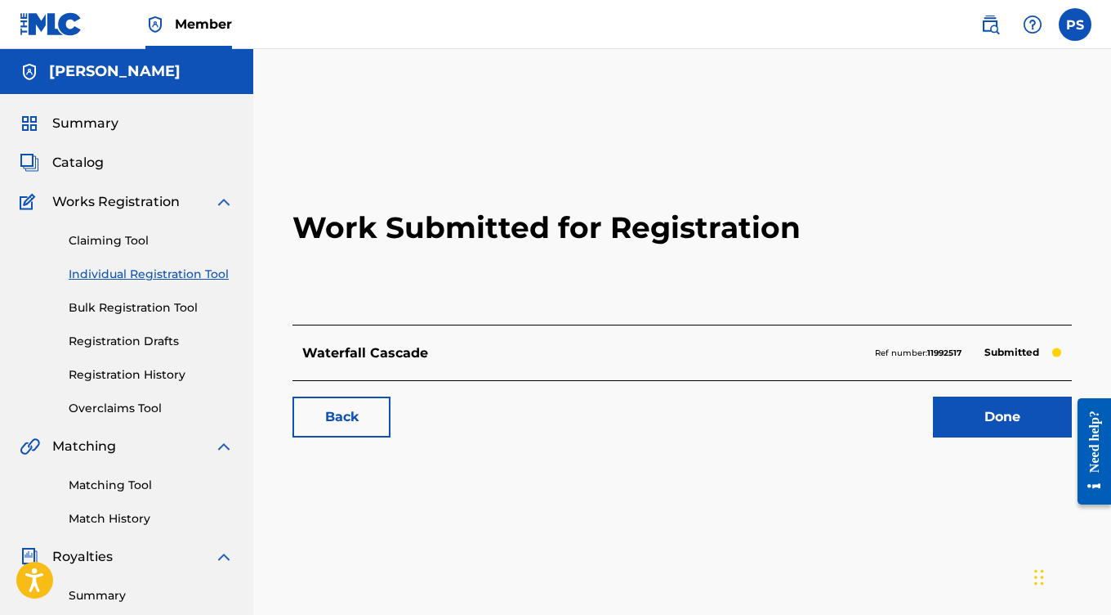
click at [973, 415] on link "Done" at bounding box center [1002, 416] width 139 height 41
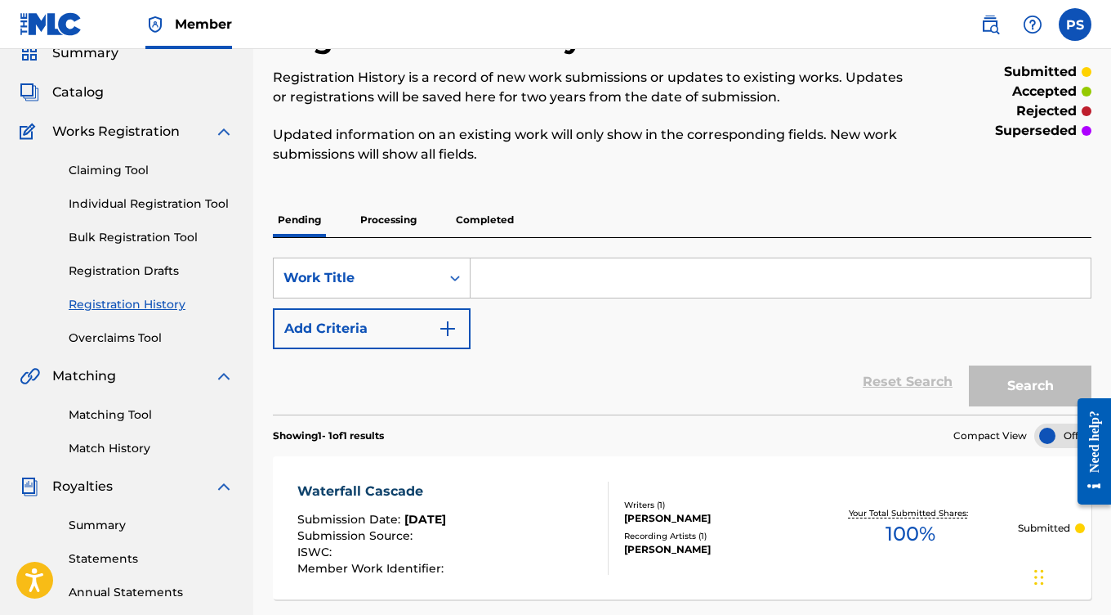
scroll to position [70, 0]
click at [123, 412] on link "Matching Tool" at bounding box center [151, 414] width 165 height 17
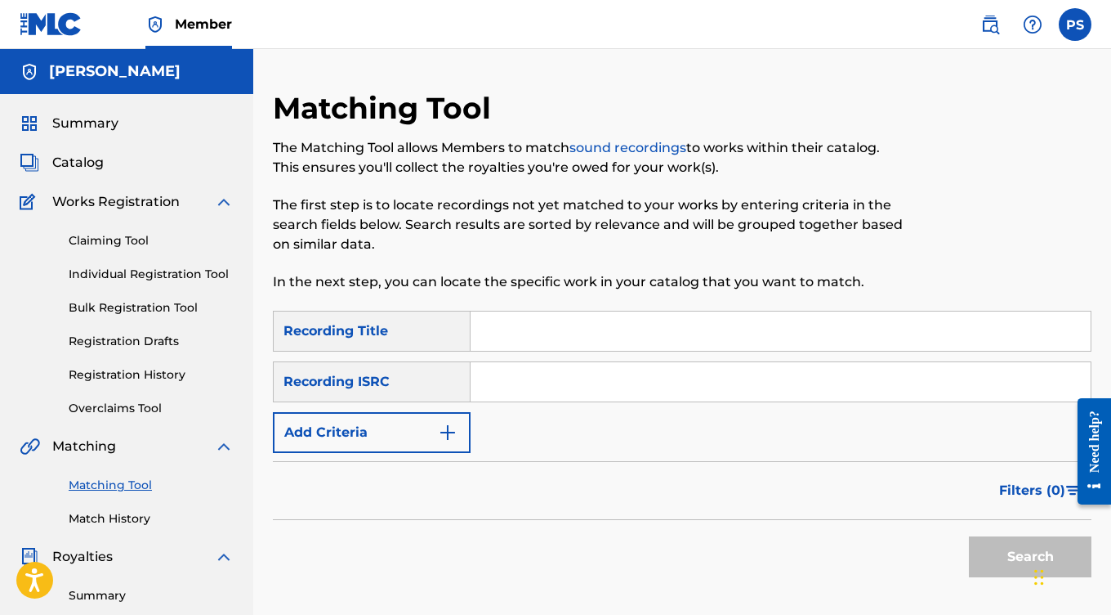
click at [568, 349] on input "Search Form" at bounding box center [781, 330] width 620 height 39
paste input "The Spirit Guide of Sirius Overture"
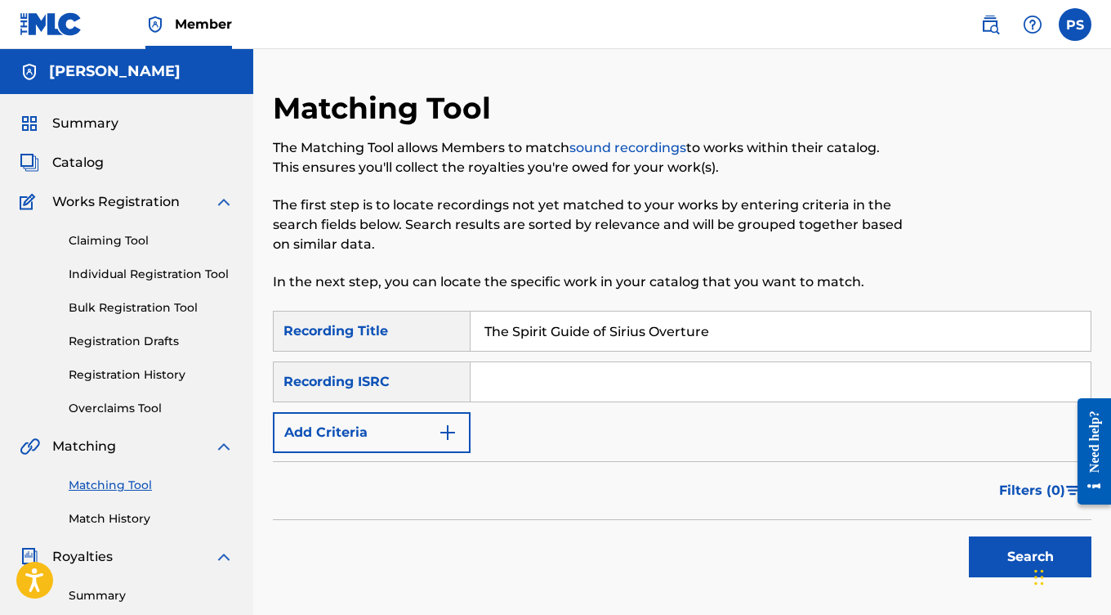
type input "The Spirit Guide of Sirius Overture"
click at [565, 378] on input "Search Form" at bounding box center [781, 381] width 620 height 39
paste input "QZHN92599673"
type input "QZHN92599673"
click at [999, 550] on button "Search" at bounding box center [1030, 556] width 123 height 41
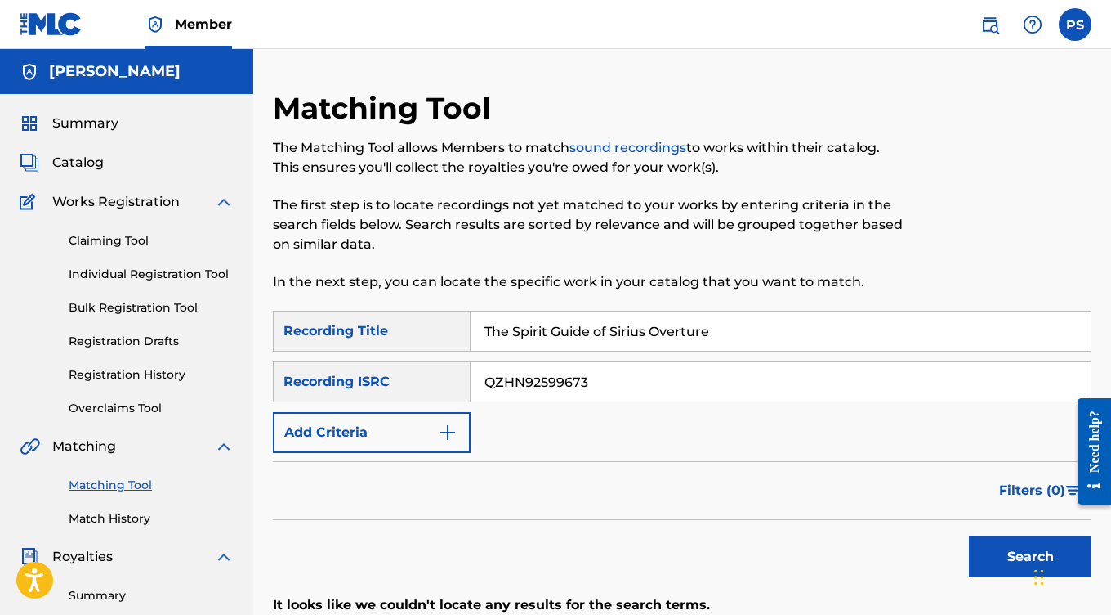
click at [90, 162] on span "Catalog" at bounding box center [77, 163] width 51 height 20
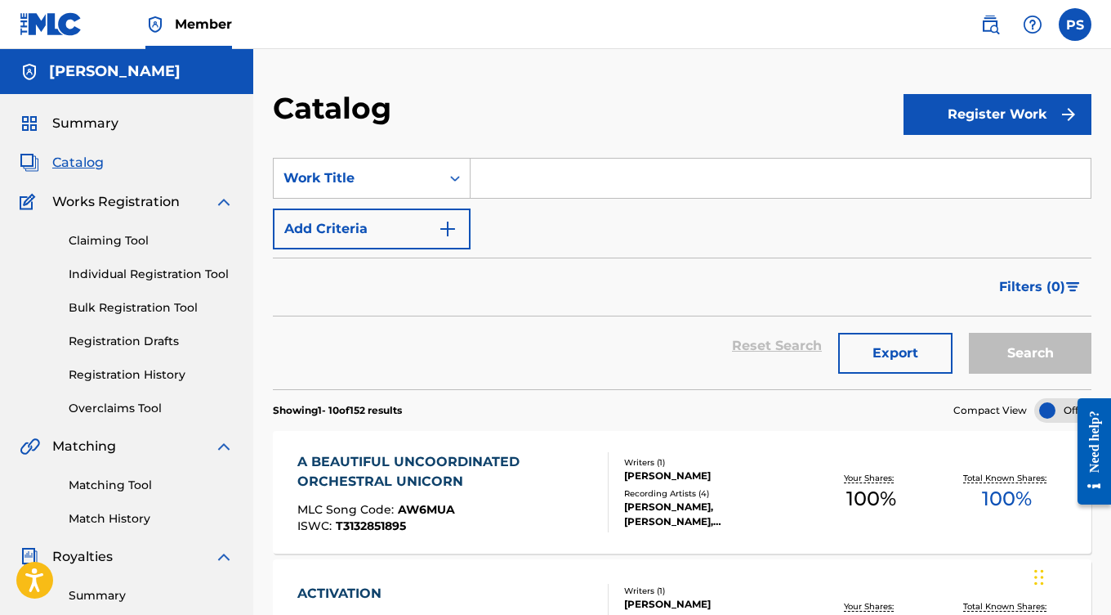
click at [552, 168] on input "Search Form" at bounding box center [781, 178] width 620 height 39
paste input "The Spirit Guide of Sirius Overture"
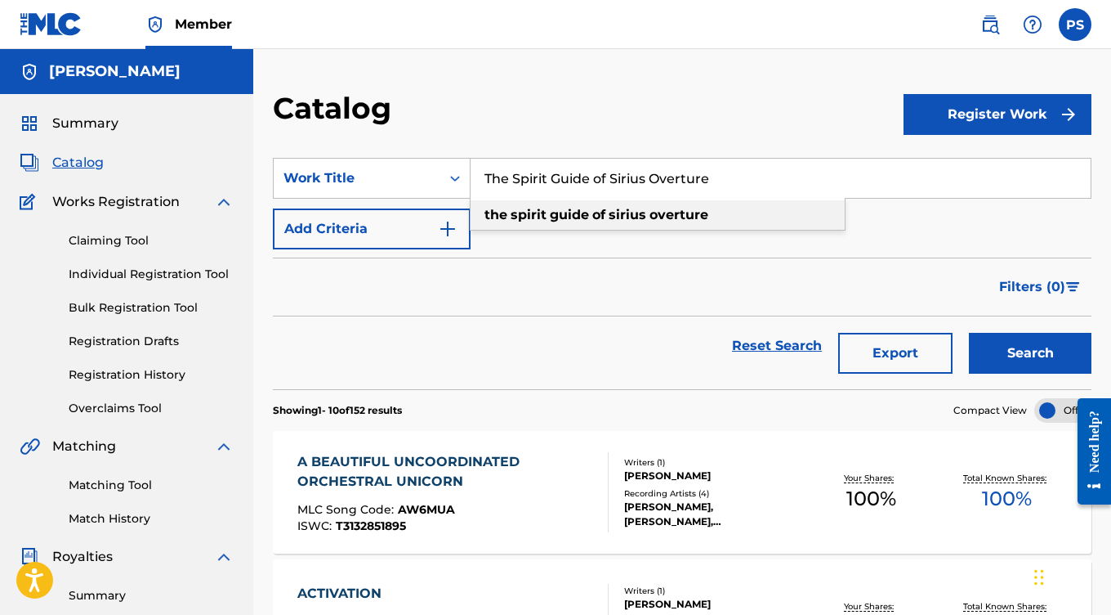
click at [700, 218] on strong "overture" at bounding box center [679, 215] width 59 height 16
type input "the spirit guide of sirius overture"
click at [1048, 360] on button "Search" at bounding box center [1030, 353] width 123 height 41
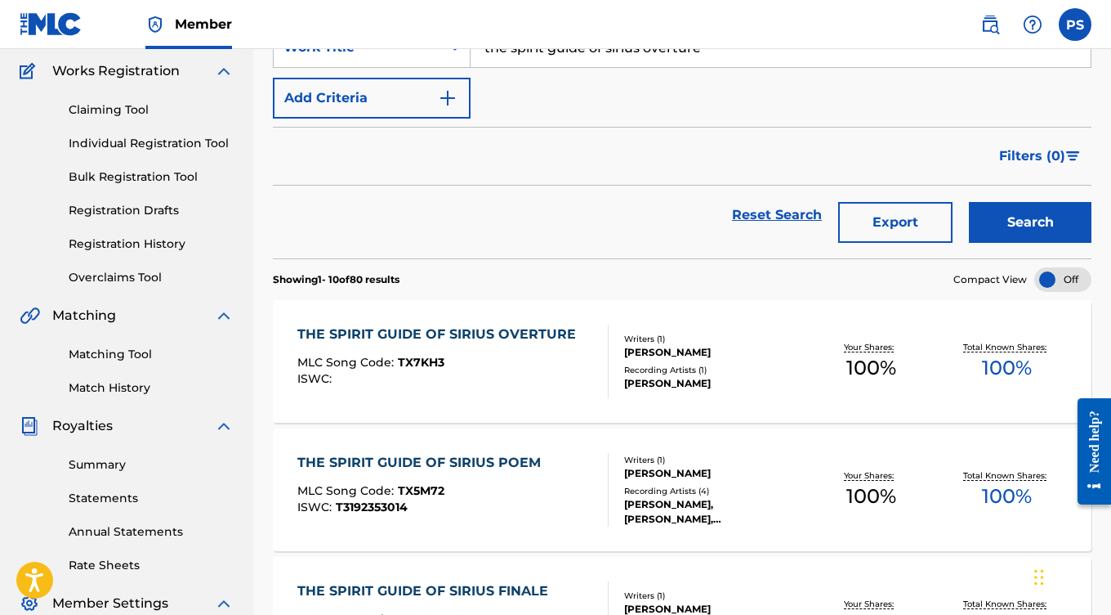
scroll to position [199, 0]
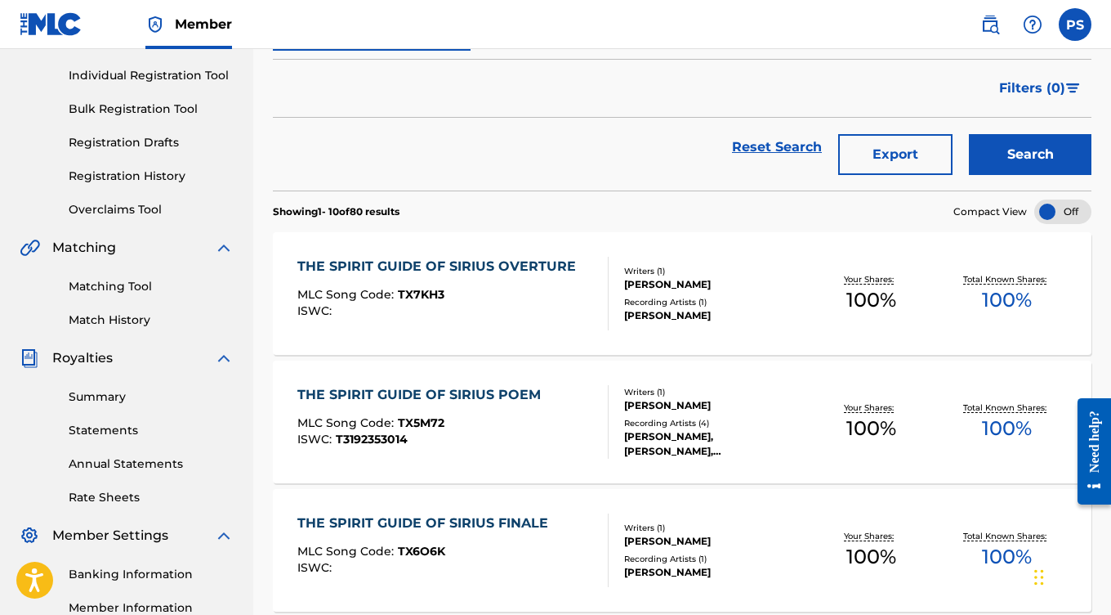
click at [129, 282] on link "Matching Tool" at bounding box center [151, 286] width 165 height 17
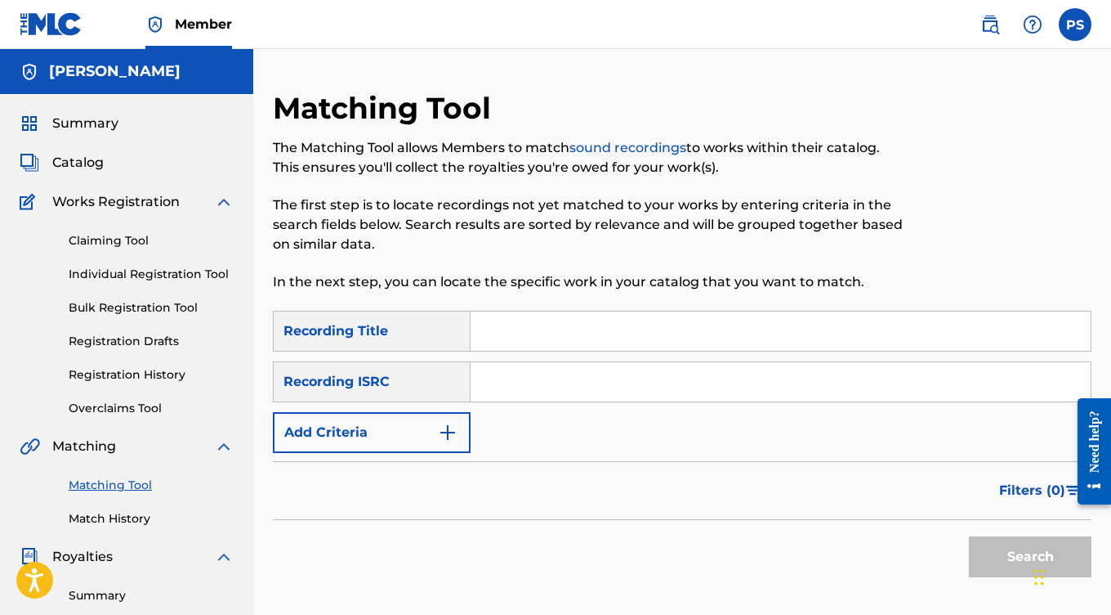
click at [540, 342] on input "Search Form" at bounding box center [781, 330] width 620 height 39
paste input "The Spirit Guide of Sirius Overture"
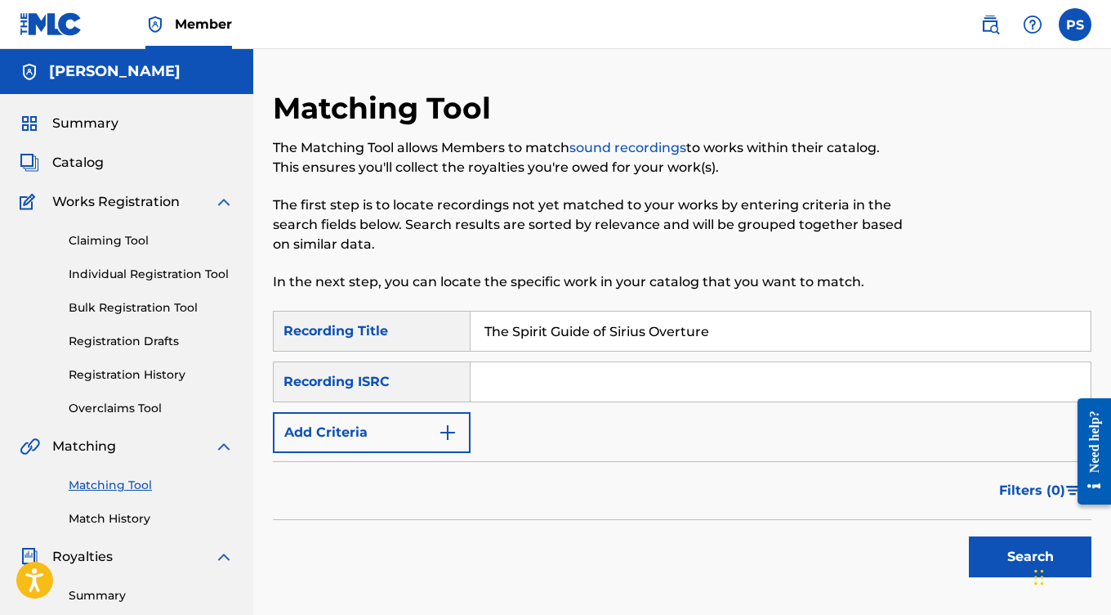
type input "The Spirit Guide of Sirius Overture"
click at [541, 380] on input "Search Form" at bounding box center [781, 381] width 620 height 39
paste input "QZHN92599673"
type input "QZHN92599673"
click at [1018, 564] on button "Search" at bounding box center [1030, 556] width 123 height 41
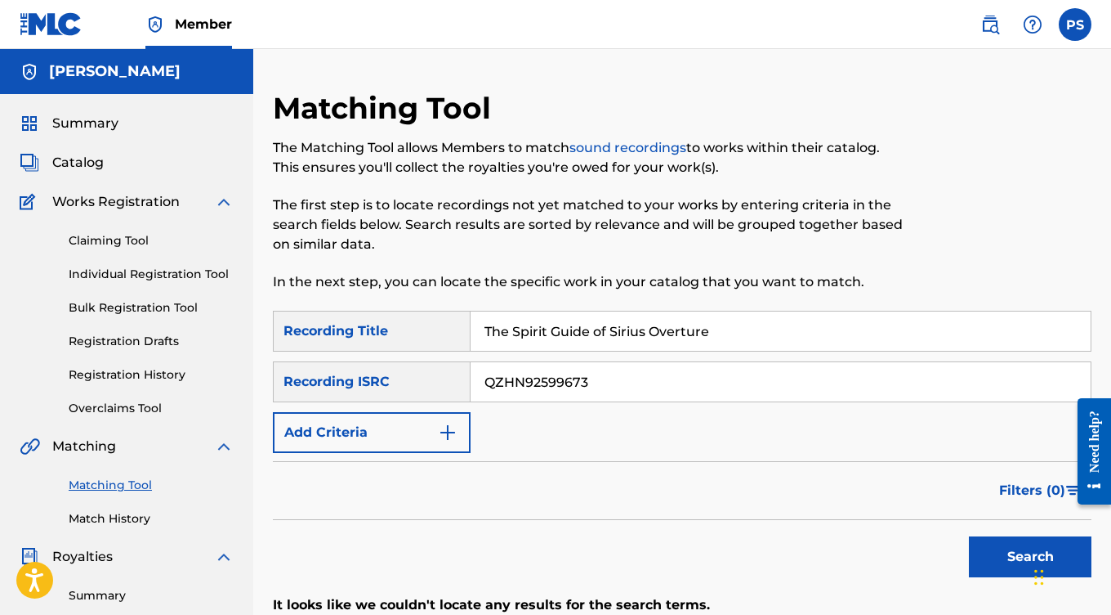
click at [491, 329] on input "The Spirit Guide of Sirius Overture" at bounding box center [781, 330] width 620 height 39
click at [518, 332] on input "the Spirit Guide of Sirius Overture" at bounding box center [781, 330] width 620 height 39
click at [556, 331] on input "the spirit Guide of Sirius Overture" at bounding box center [781, 330] width 620 height 39
click at [612, 332] on input "the spirit guide of Sirius Overture" at bounding box center [781, 330] width 620 height 39
click at [654, 333] on input "the spirit guide of sirius Overture" at bounding box center [781, 330] width 620 height 39
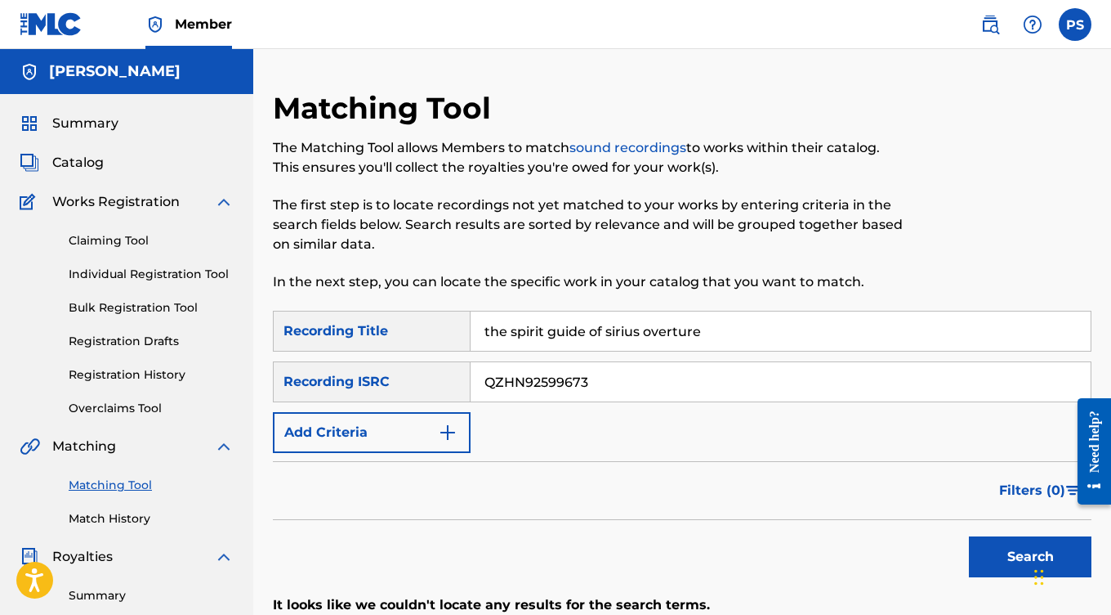
type input "the spirit guide of sirius overture"
click at [693, 376] on input "QZHN92599673" at bounding box center [781, 381] width 620 height 39
click at [986, 566] on button "Search" at bounding box center [1030, 556] width 123 height 41
click at [83, 161] on span "Catalog" at bounding box center [77, 163] width 51 height 20
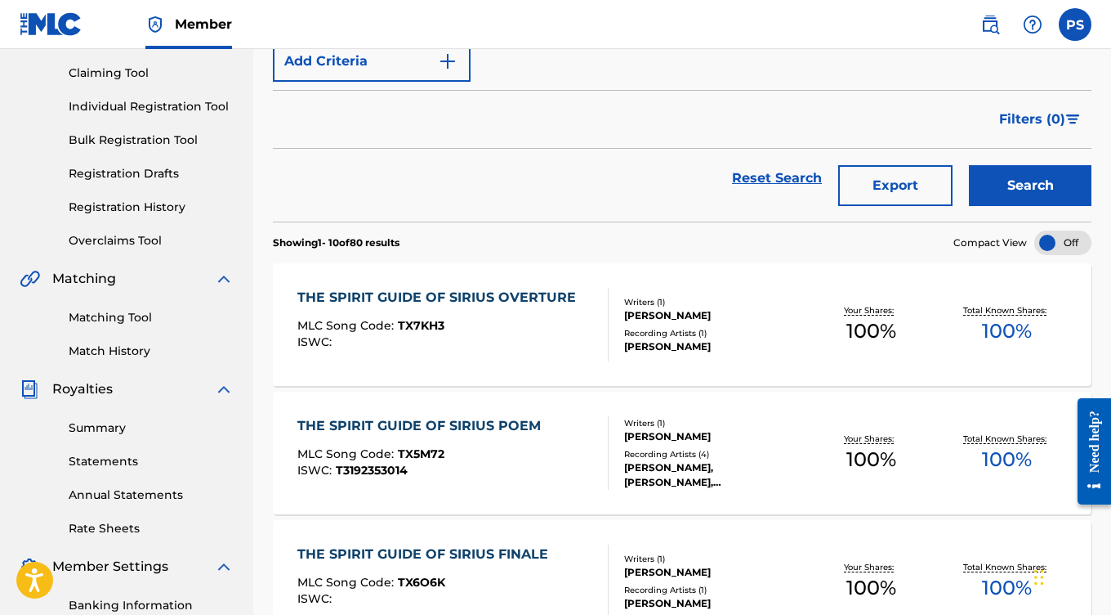
scroll to position [198, 0]
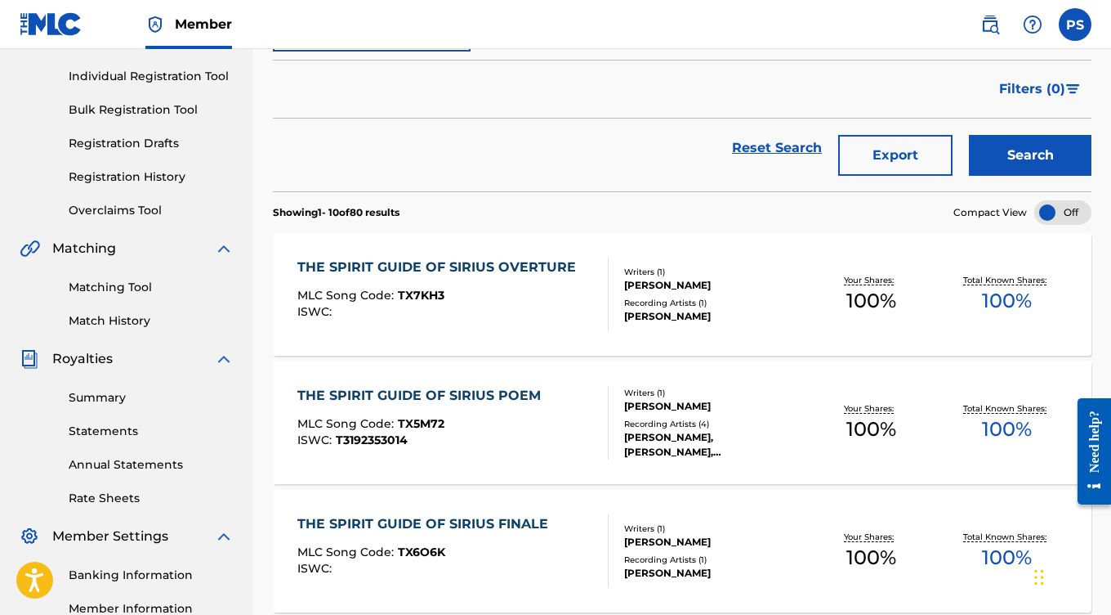
click at [530, 260] on div "THE SPIRIT GUIDE OF SIRIUS OVERTURE" at bounding box center [440, 267] width 287 height 20
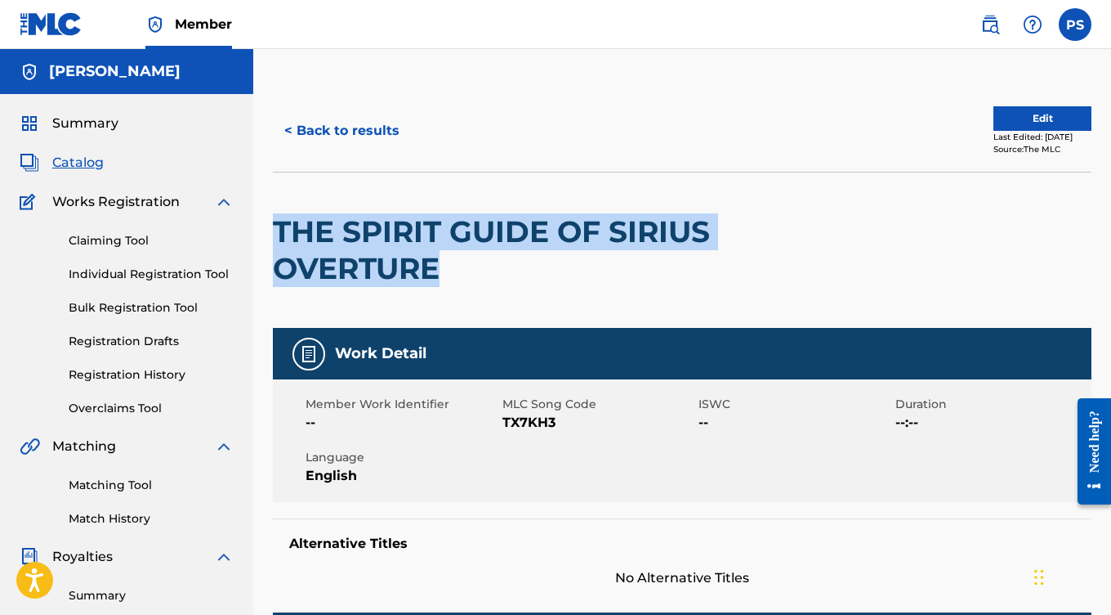
drag, startPoint x: 275, startPoint y: 230, endPoint x: 462, endPoint y: 277, distance: 192.3
click at [462, 277] on h2 "THE SPIRIT GUIDE OF SIRIUS OVERTURE" at bounding box center [518, 250] width 491 height 74
copy h2 "THE SPIRIT GUIDE OF SIRIUS OVERTURE"
click at [115, 488] on link "Matching Tool" at bounding box center [151, 484] width 165 height 17
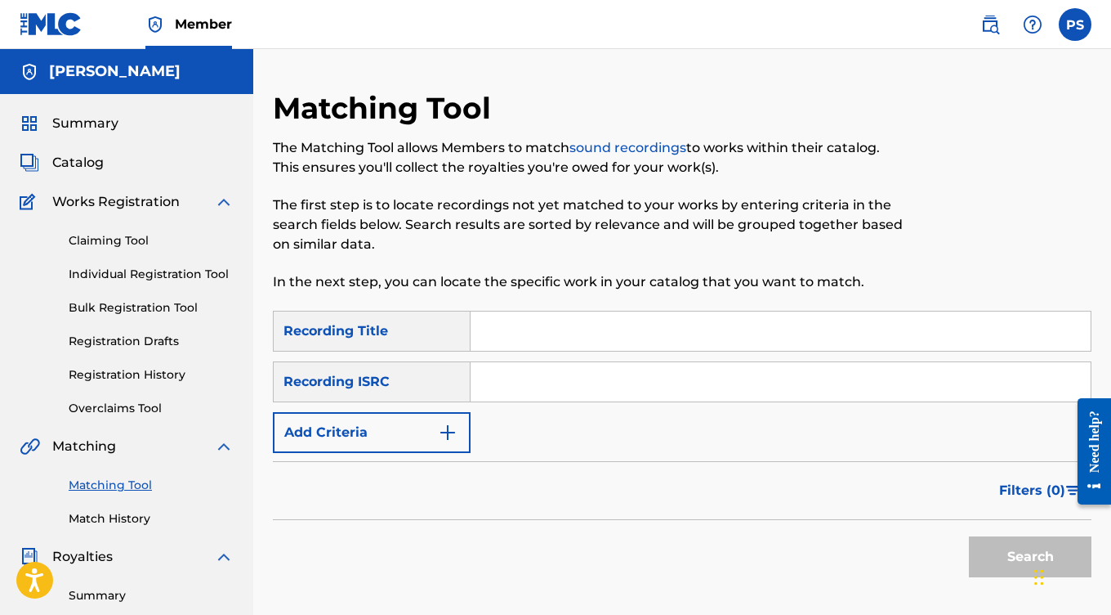
click at [539, 335] on input "Search Form" at bounding box center [781, 330] width 620 height 39
paste input "THE SPIRIT GUIDE OF SIRIUS OVERTURE"
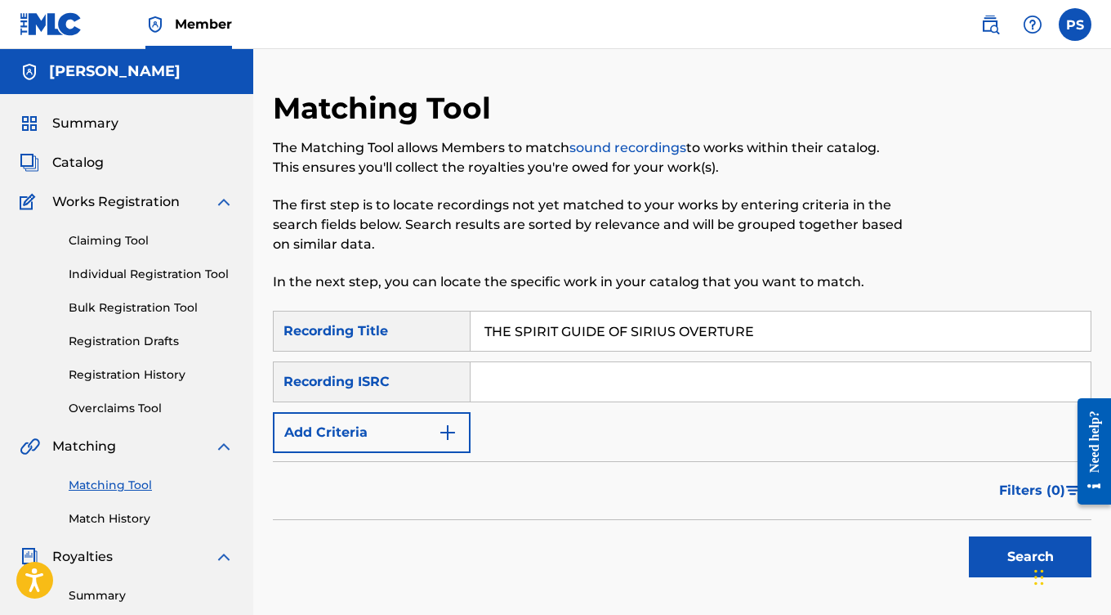
type input "THE SPIRIT GUIDE OF SIRIUS OVERTURE"
click at [544, 378] on input "Search Form" at bounding box center [781, 381] width 620 height 39
paste input "QZHN92599673"
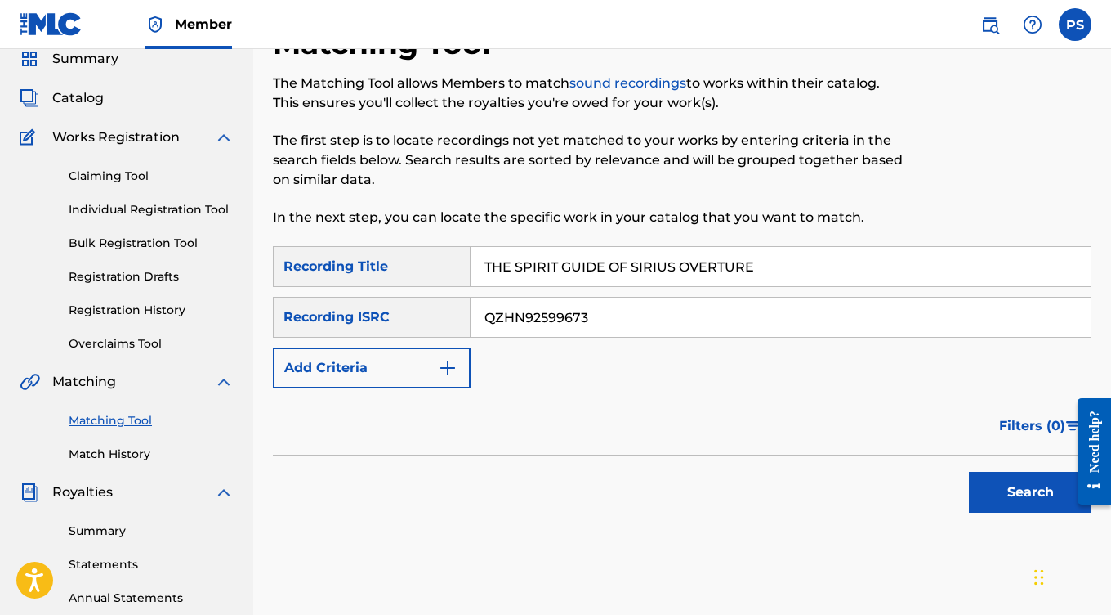
scroll to position [76, 0]
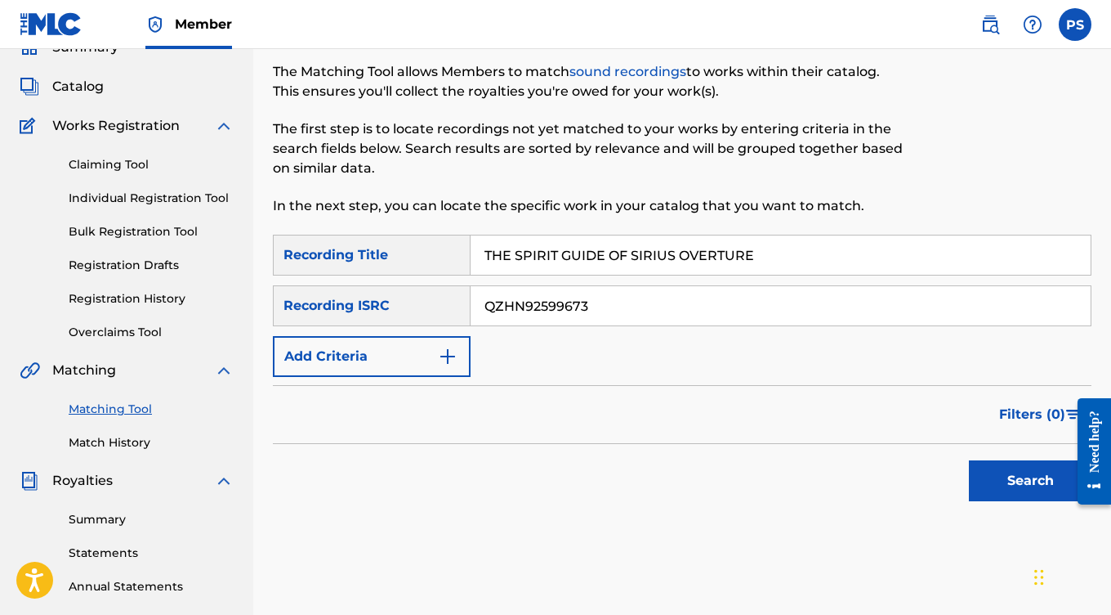
type input "QZHN92599673"
click at [1027, 490] on button "Search" at bounding box center [1030, 480] width 123 height 41
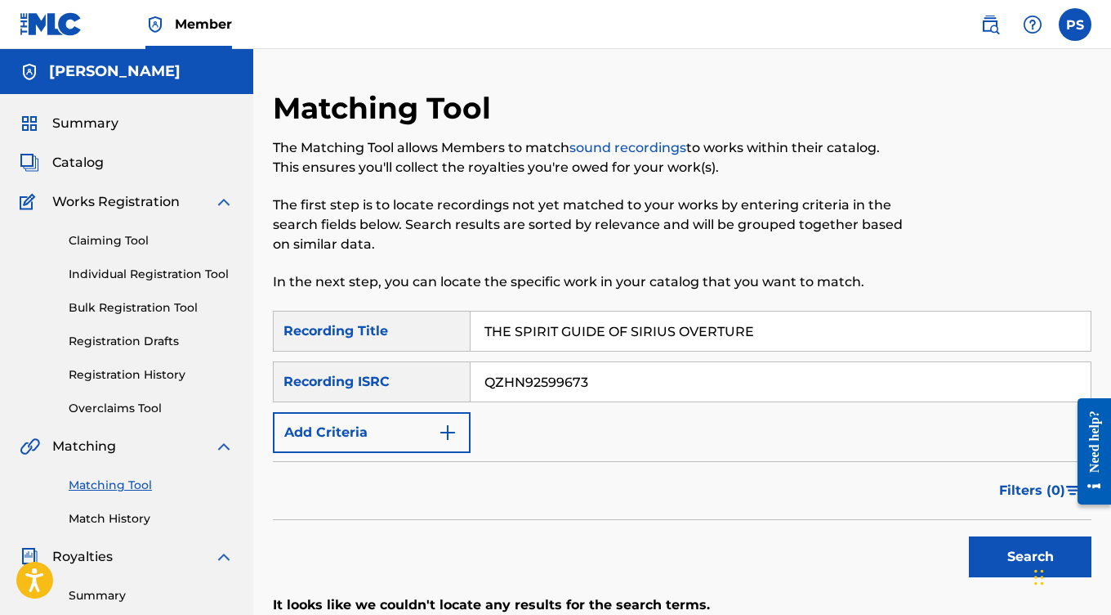
scroll to position [0, 0]
click at [83, 163] on span "Catalog" at bounding box center [77, 163] width 51 height 20
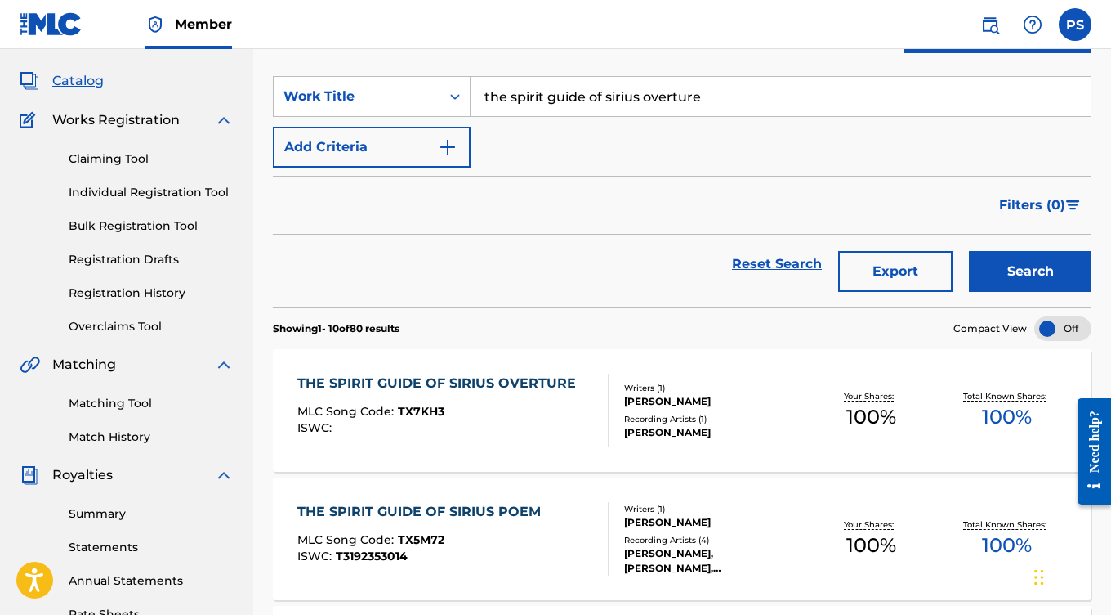
scroll to position [117, 0]
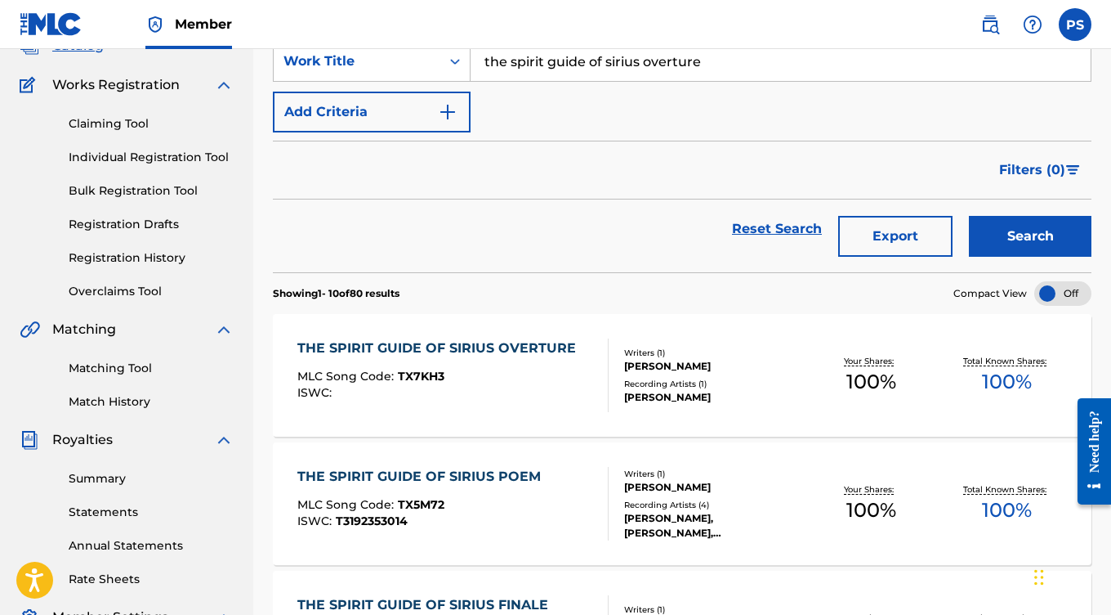
click at [515, 349] on div "THE SPIRIT GUIDE OF SIRIUS OVERTURE" at bounding box center [440, 348] width 287 height 20
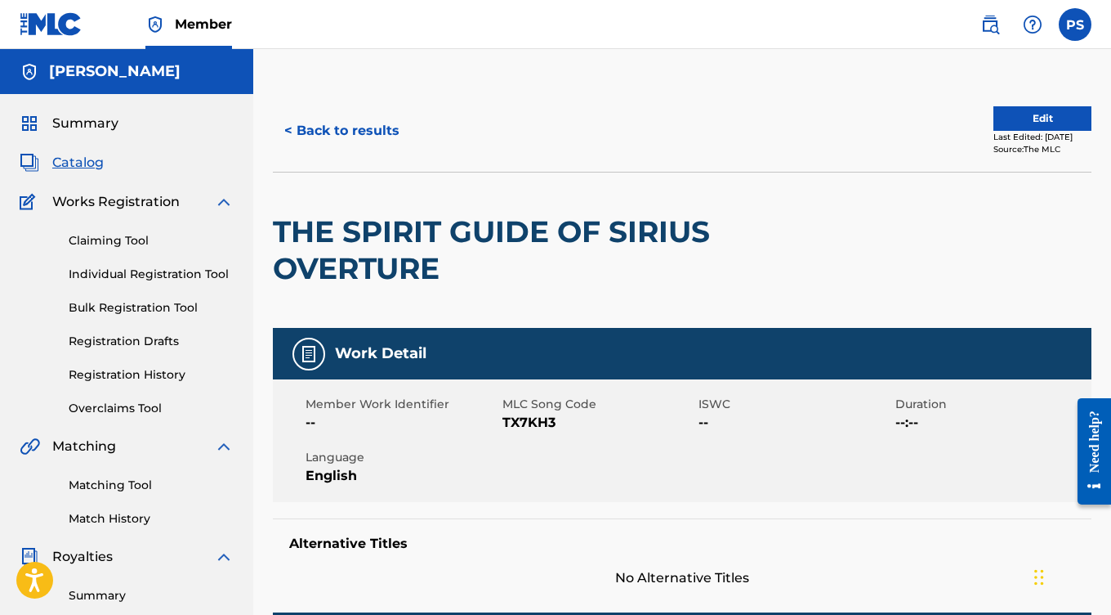
click at [114, 242] on link "Claiming Tool" at bounding box center [151, 240] width 165 height 17
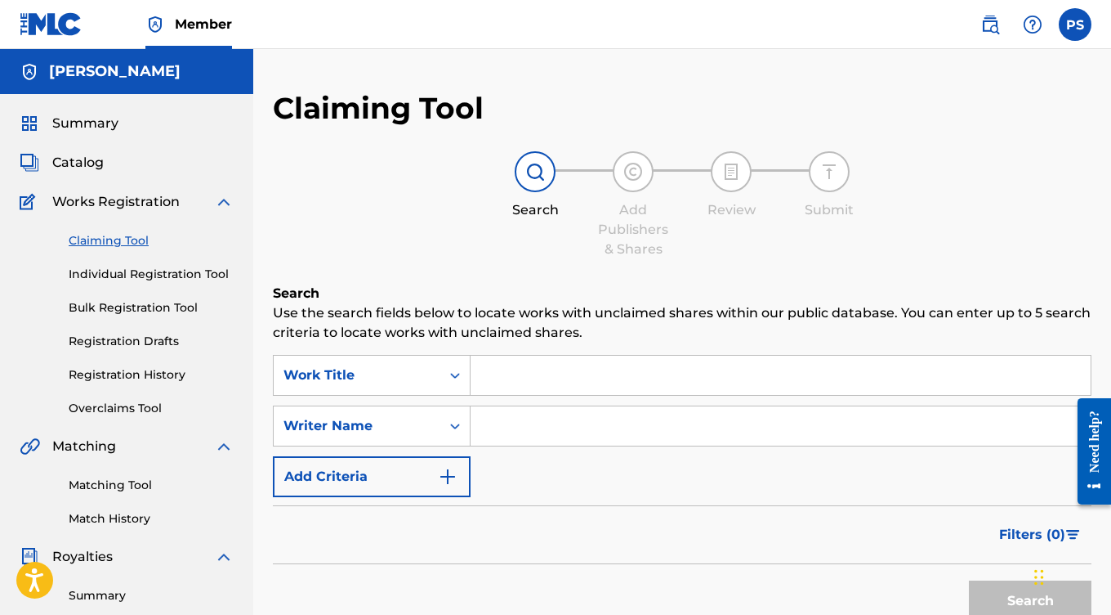
click at [561, 375] on input "Search Form" at bounding box center [781, 374] width 620 height 39
paste input "The Spirit Guide of Sirius Overture"
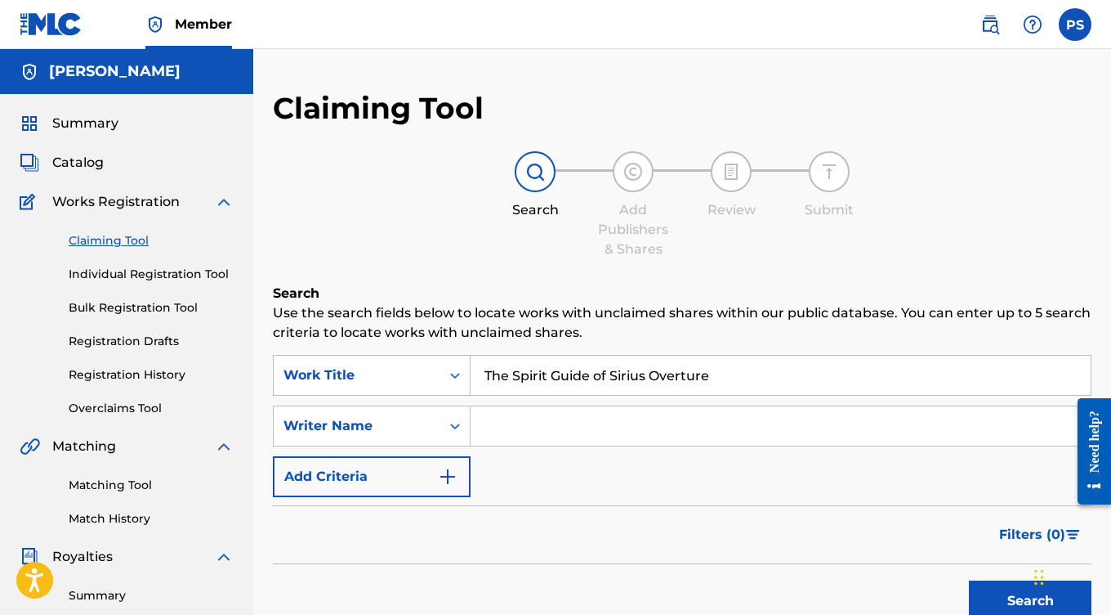
type input "The Spirit Guide of Sirius Overture"
click at [601, 427] on input "Search Form" at bounding box center [781, 425] width 620 height 39
type input "[PERSON_NAME]"
click at [1010, 588] on button "Search" at bounding box center [1030, 600] width 123 height 41
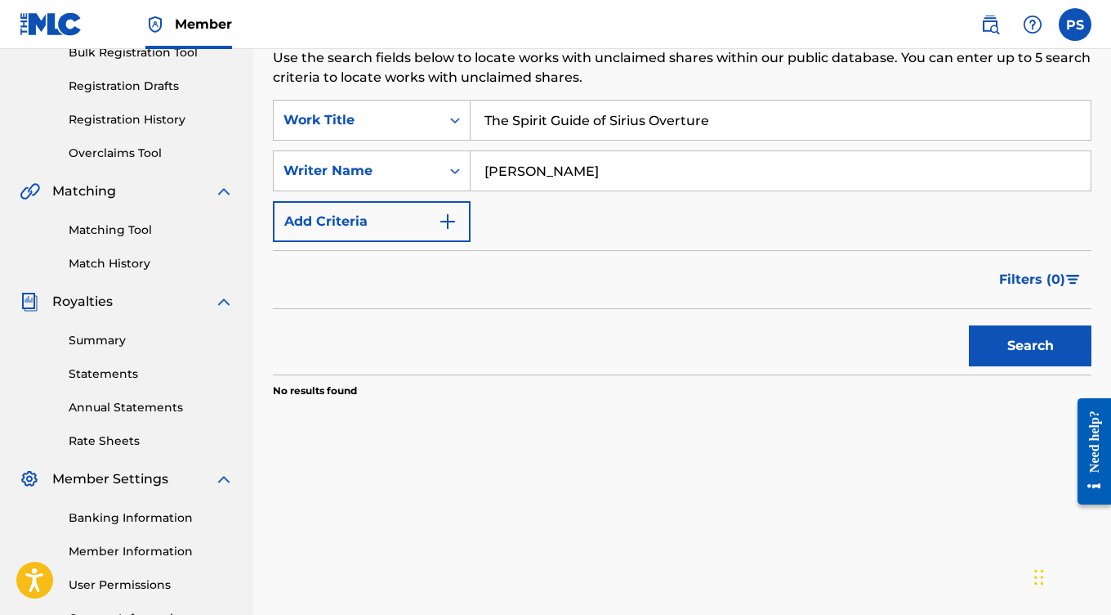
scroll to position [234, 0]
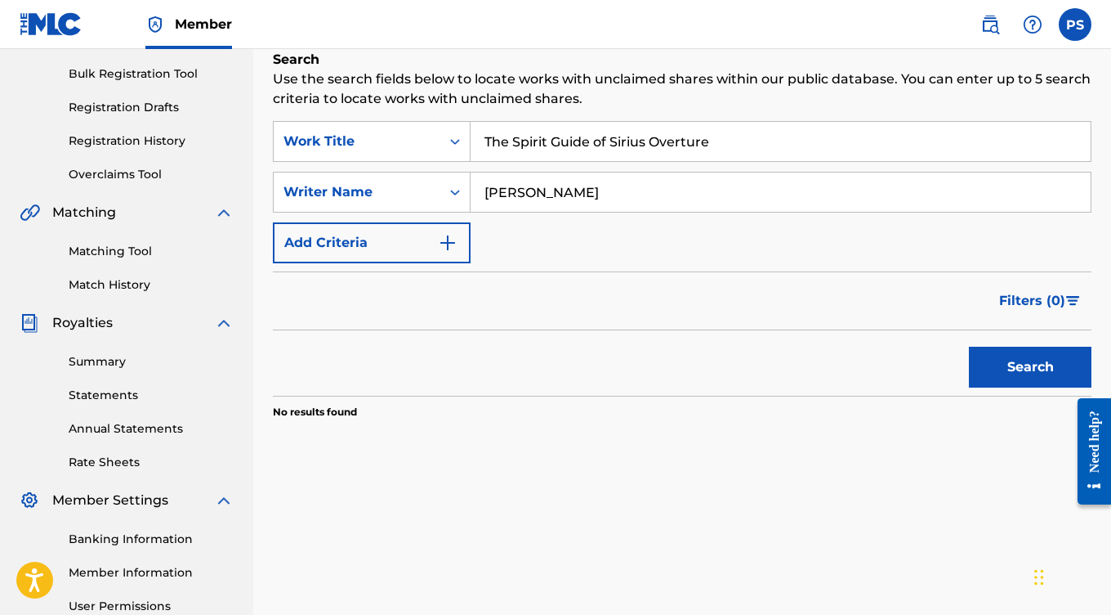
click at [1014, 368] on button "Search" at bounding box center [1030, 366] width 123 height 41
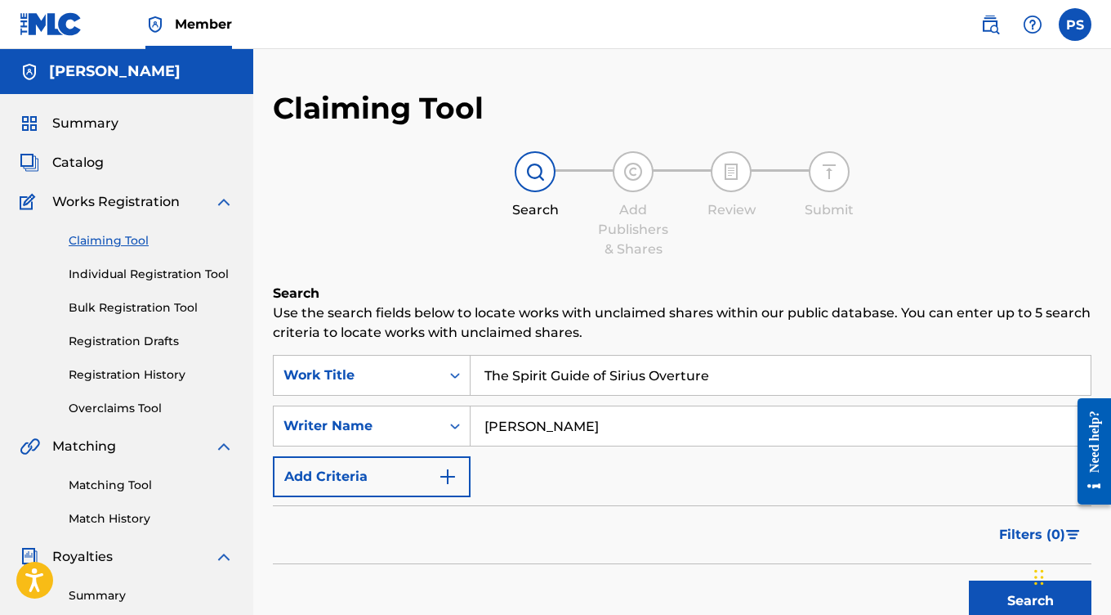
scroll to position [0, 0]
click at [87, 156] on span "Catalog" at bounding box center [77, 163] width 51 height 20
